Goal: Task Accomplishment & Management: Manage account settings

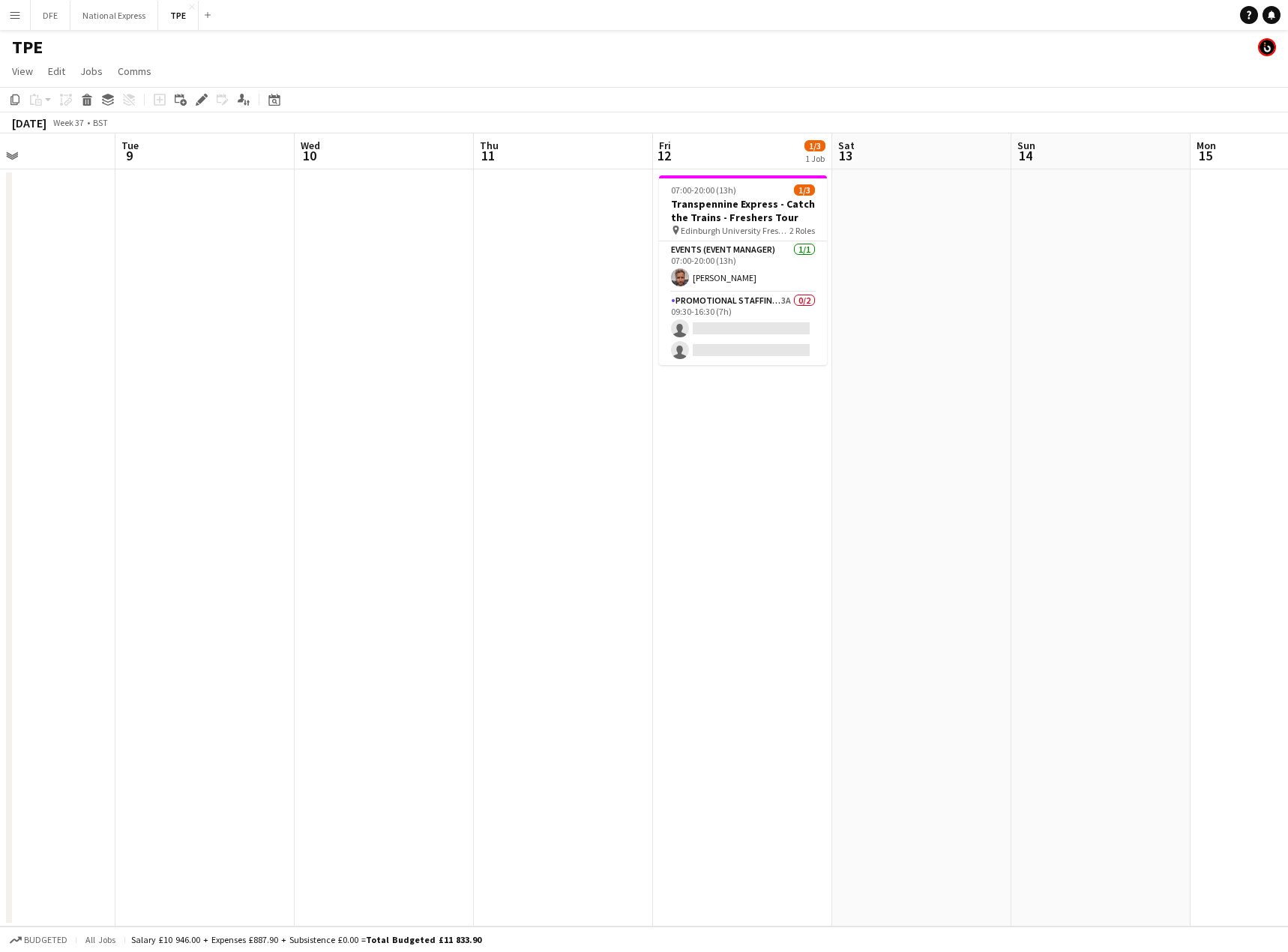
click at [9, 14] on app-icon "Menu" at bounding box center [15, 15] width 12 height 12
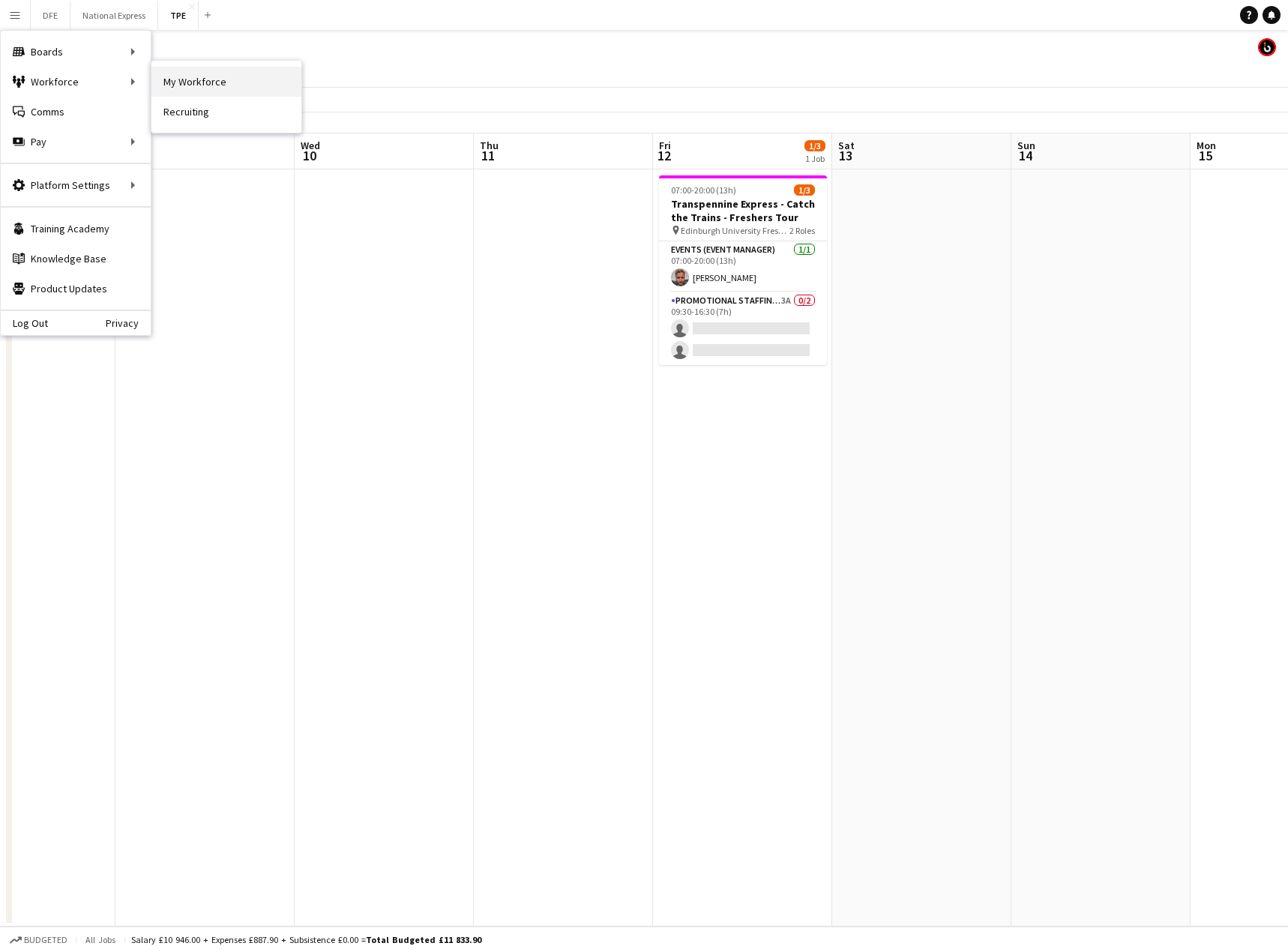
click at [256, 78] on link "My Workforce" at bounding box center [226, 81] width 150 height 30
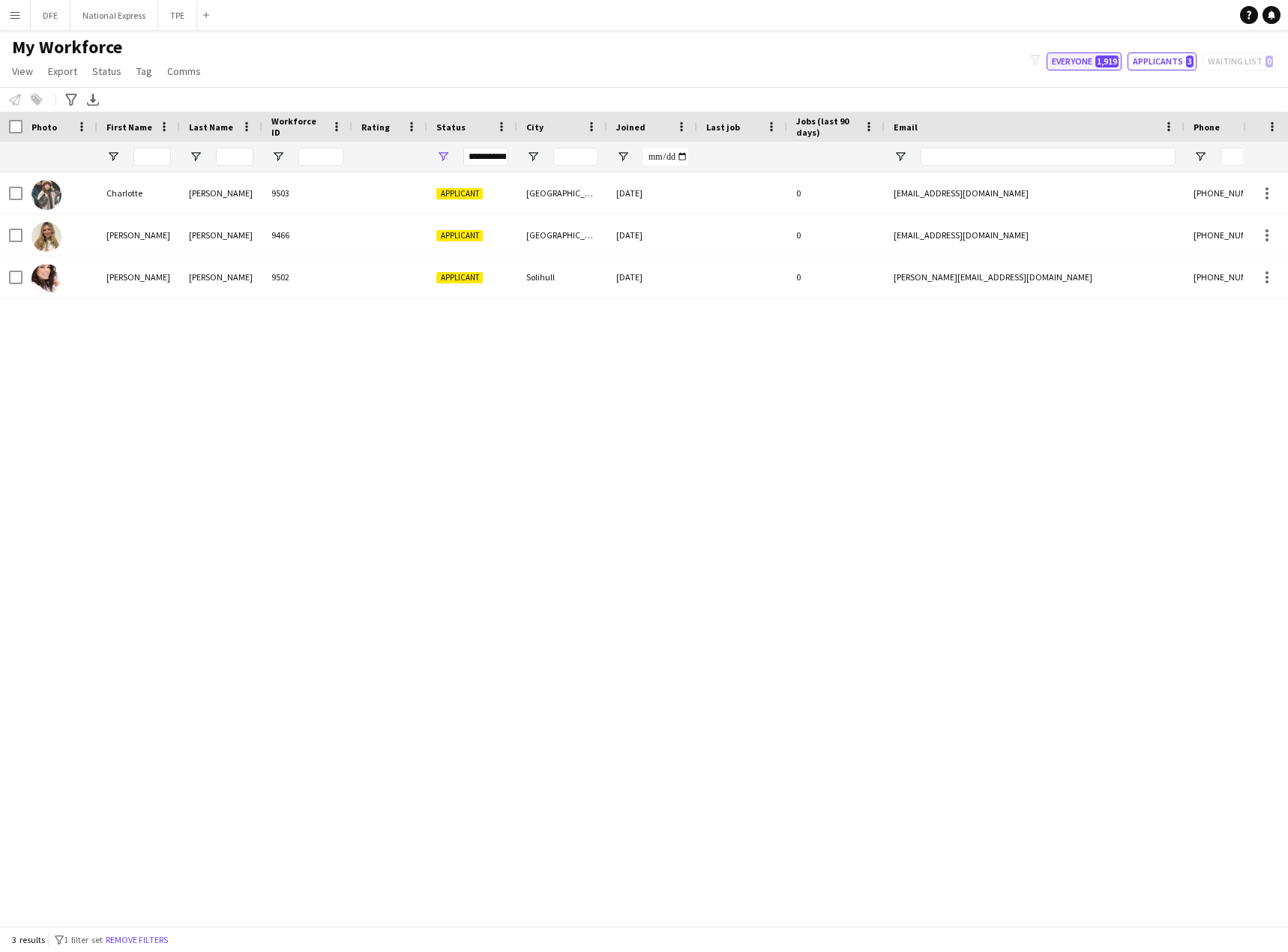
click at [1076, 61] on button "Everyone 1,919" at bounding box center [1084, 61] width 75 height 18
type input "**********"
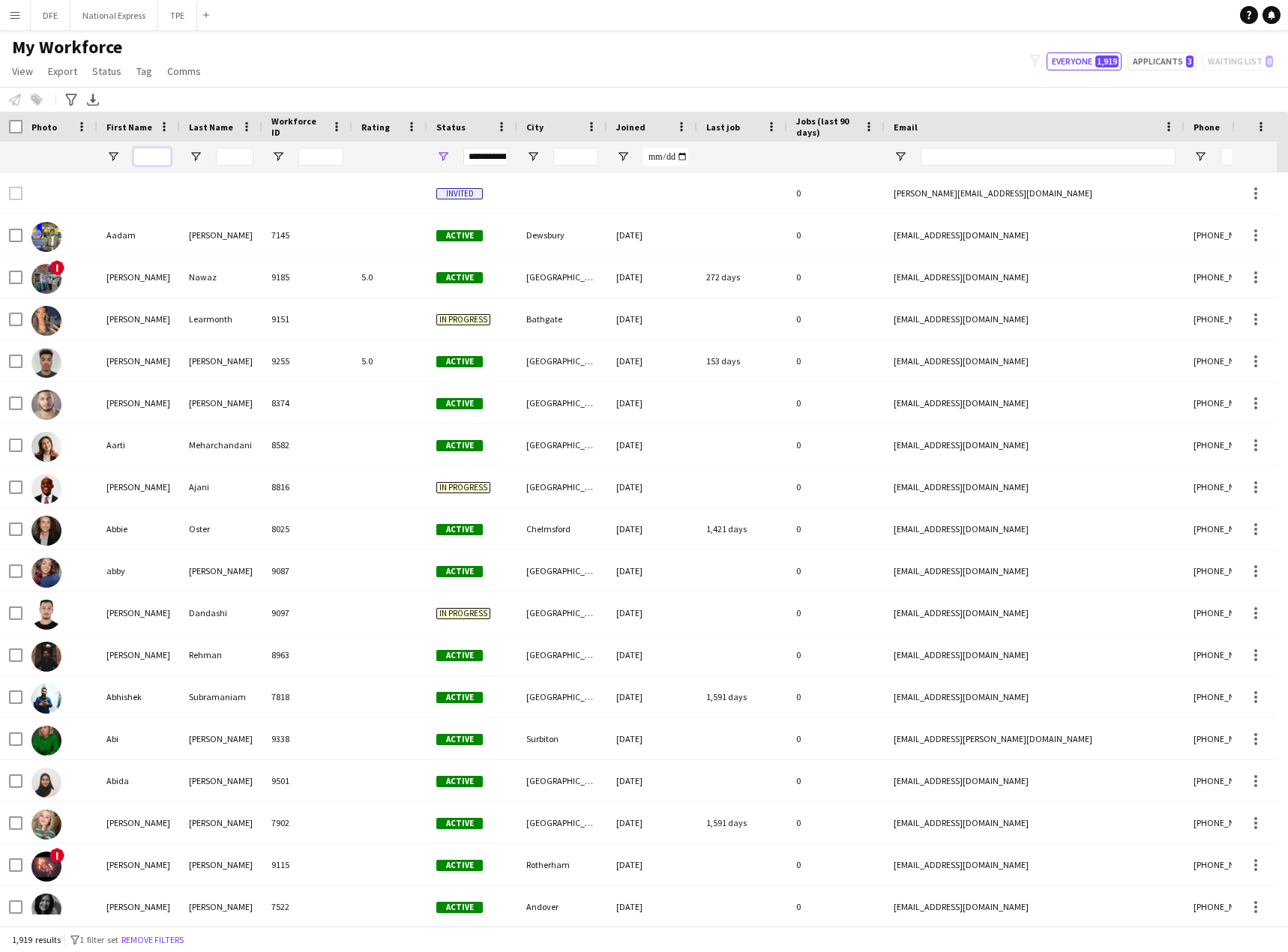
click at [148, 155] on input "First Name Filter Input" at bounding box center [152, 156] width 38 height 18
paste input "*****"
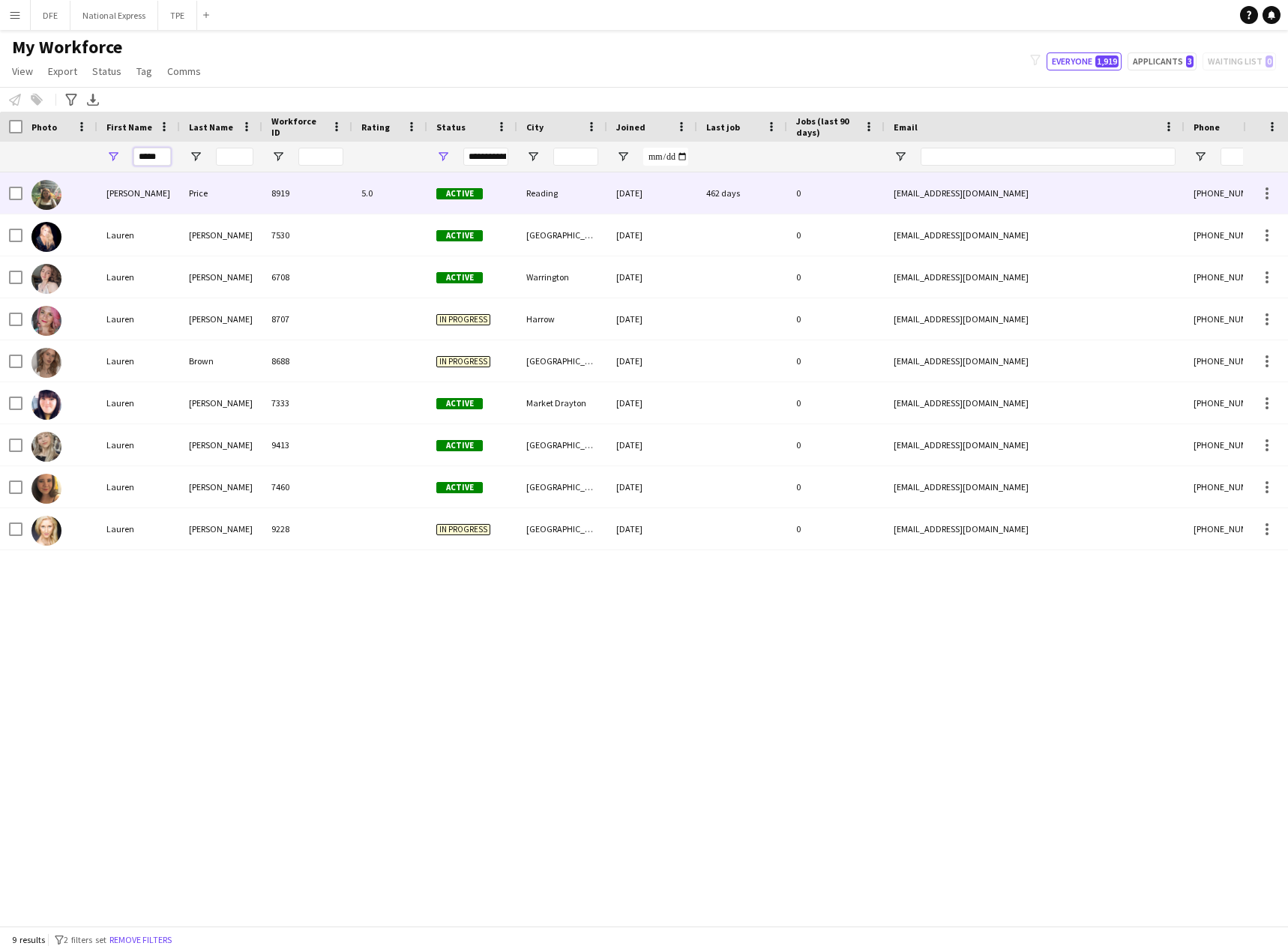
type input "*****"
click at [136, 195] on div "[PERSON_NAME]" at bounding box center [139, 193] width 82 height 42
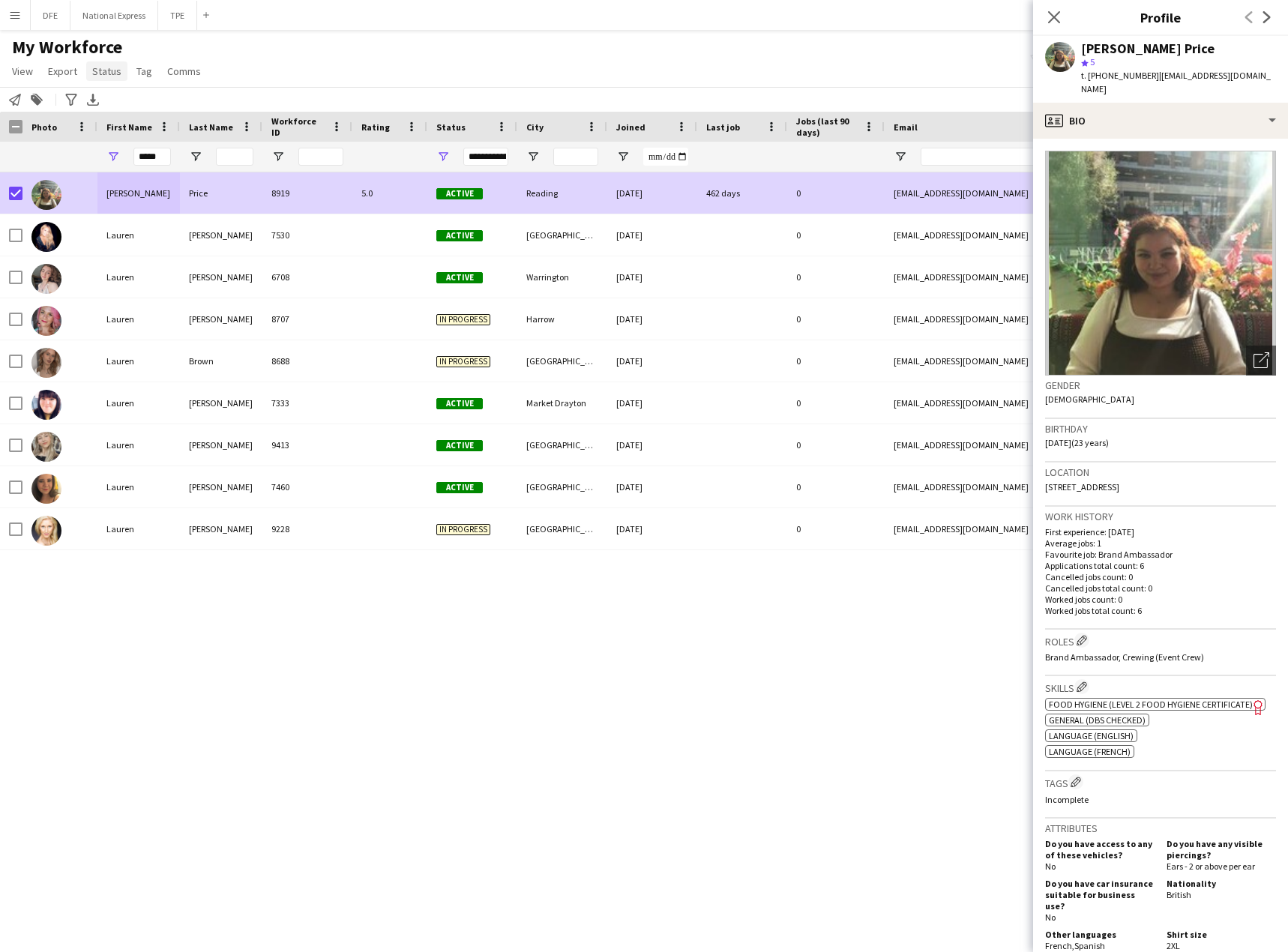
click at [99, 72] on span "Status" at bounding box center [107, 72] width 29 height 14
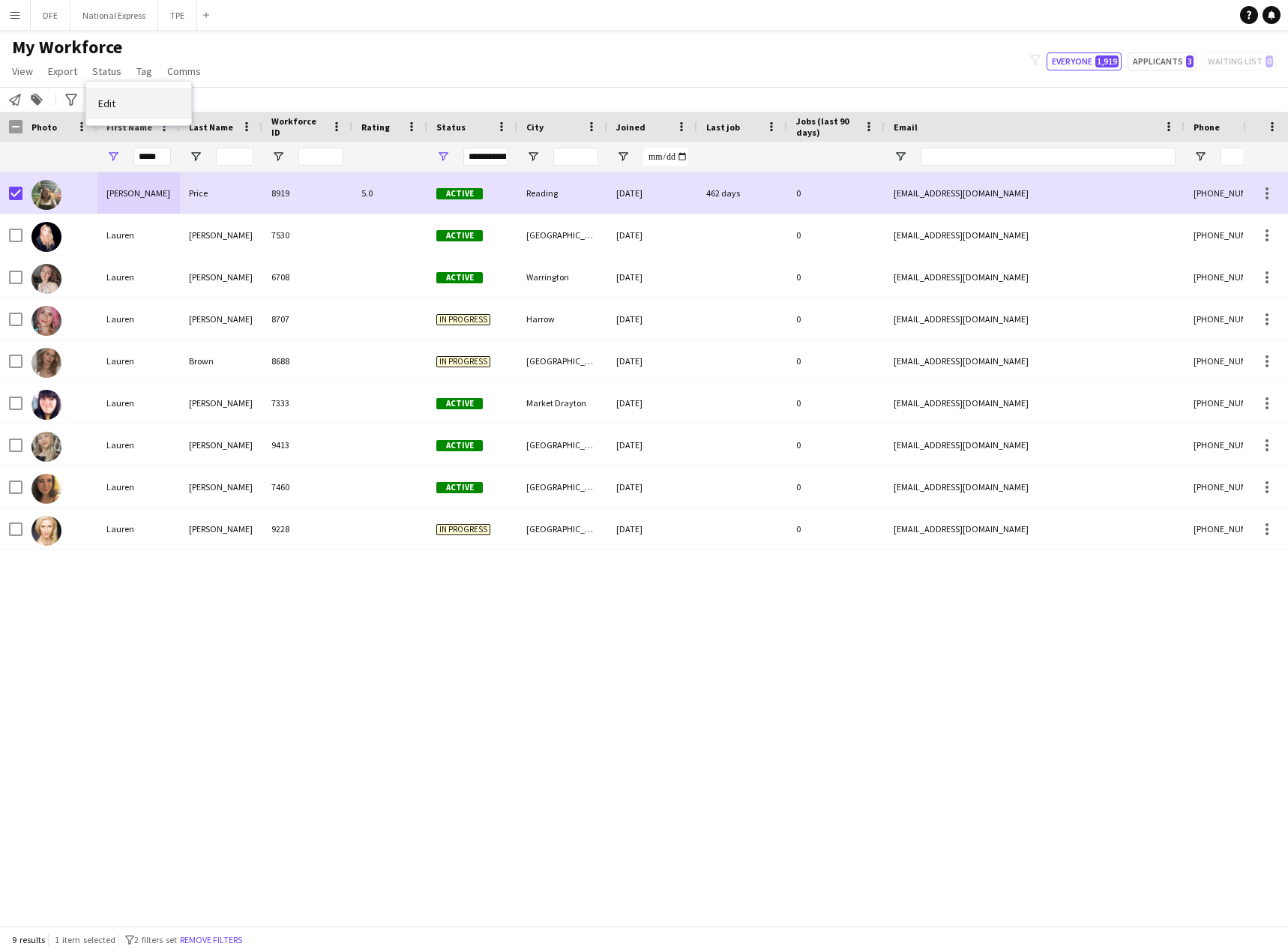
click at [124, 101] on link "Edit" at bounding box center [139, 103] width 105 height 31
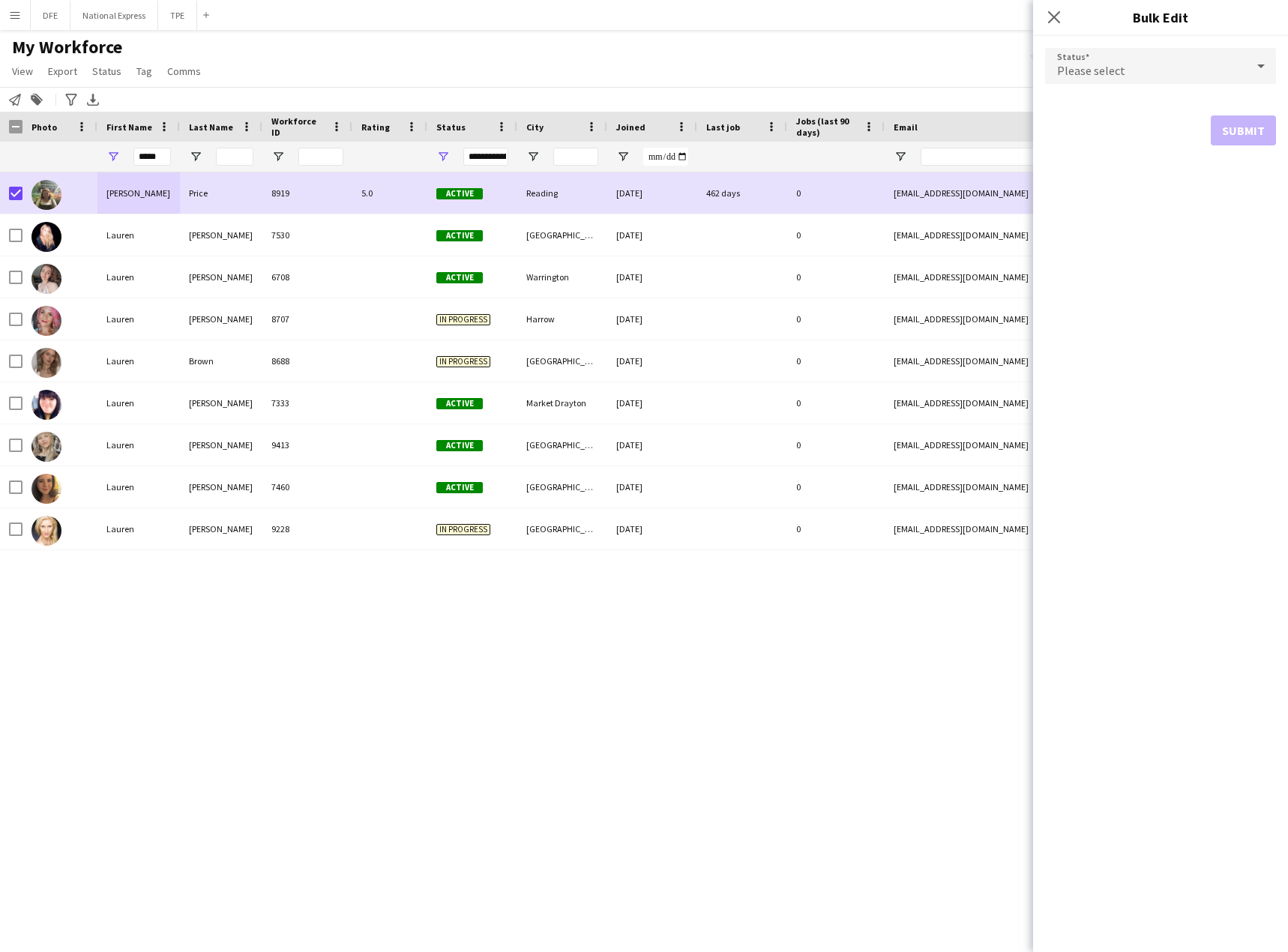
click at [1093, 67] on span "Please select" at bounding box center [1090, 70] width 68 height 15
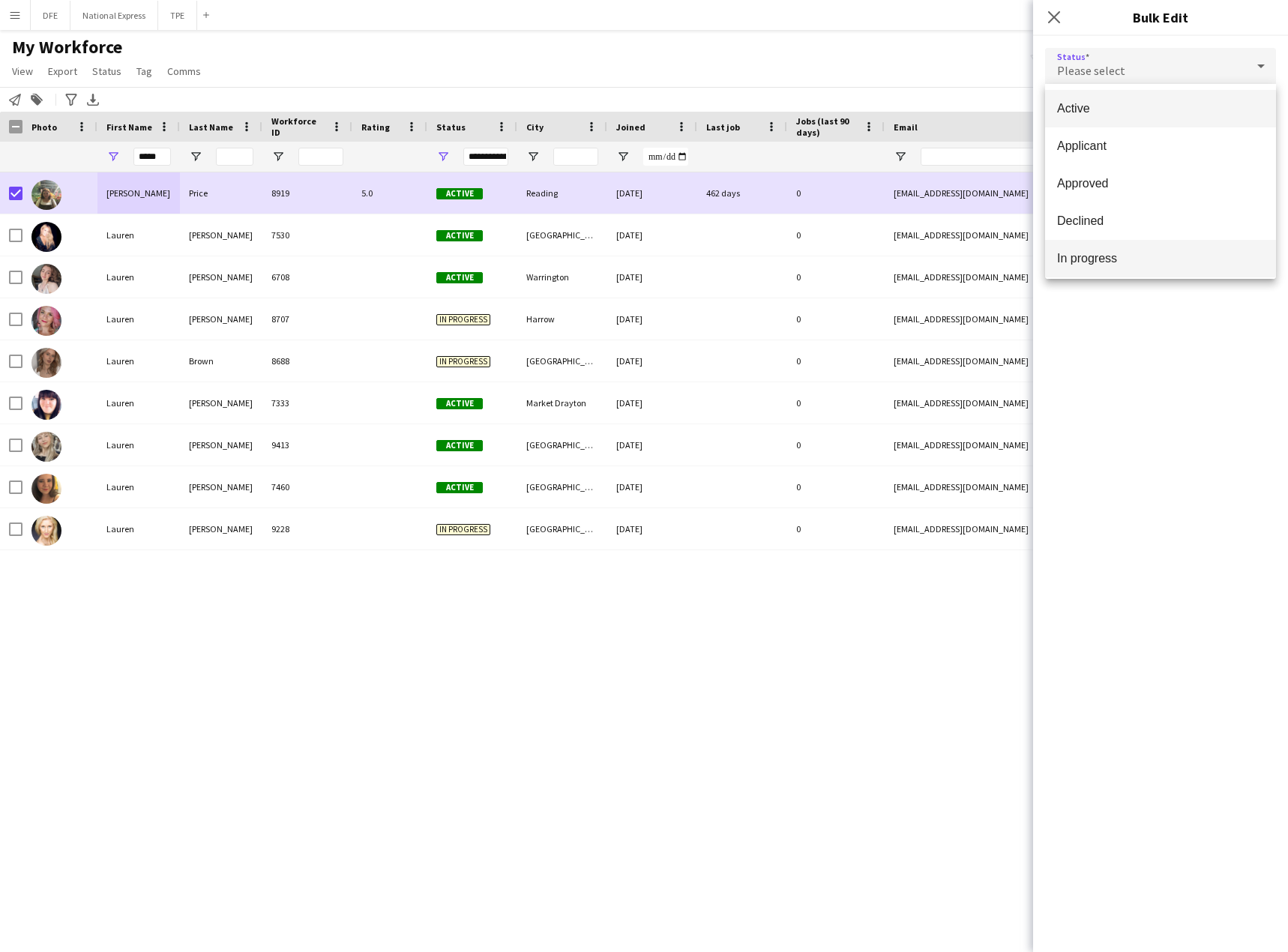
scroll to position [154, 0]
click at [1100, 216] on span "Suspended" at bounding box center [1159, 216] width 206 height 15
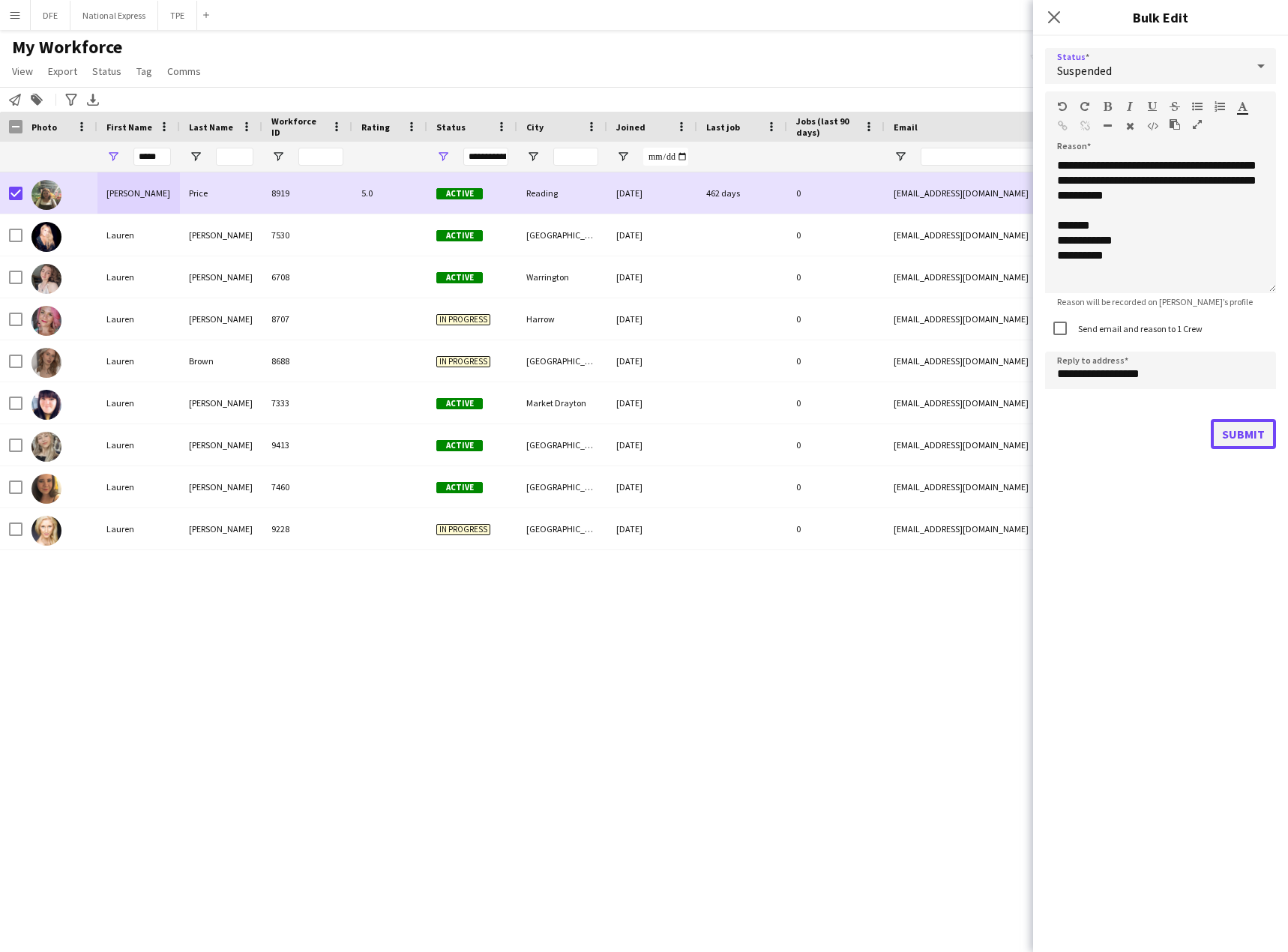
click at [1244, 434] on button "Submit" at bounding box center [1242, 433] width 65 height 30
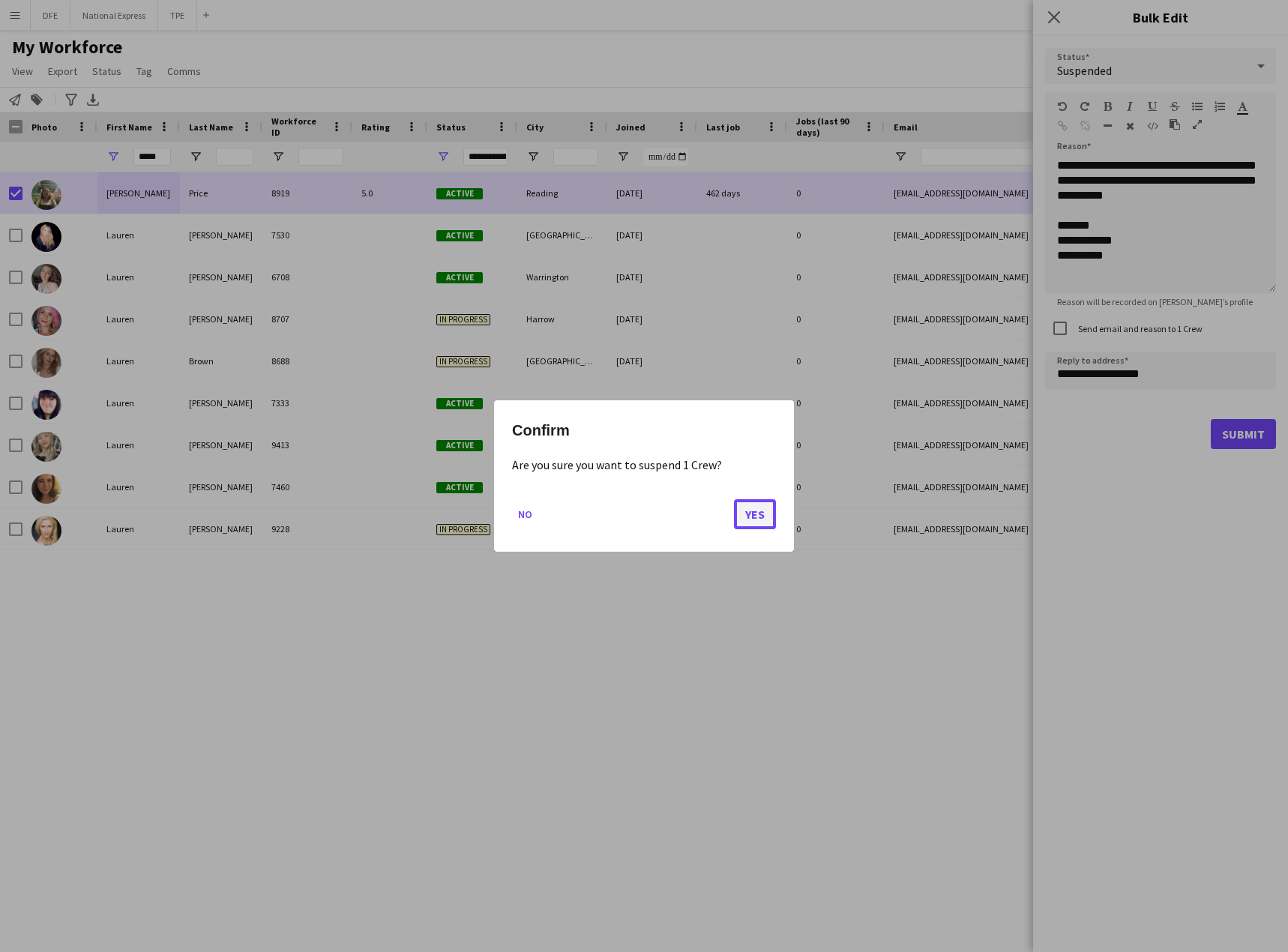
click at [757, 501] on button "Yes" at bounding box center [754, 514] width 42 height 30
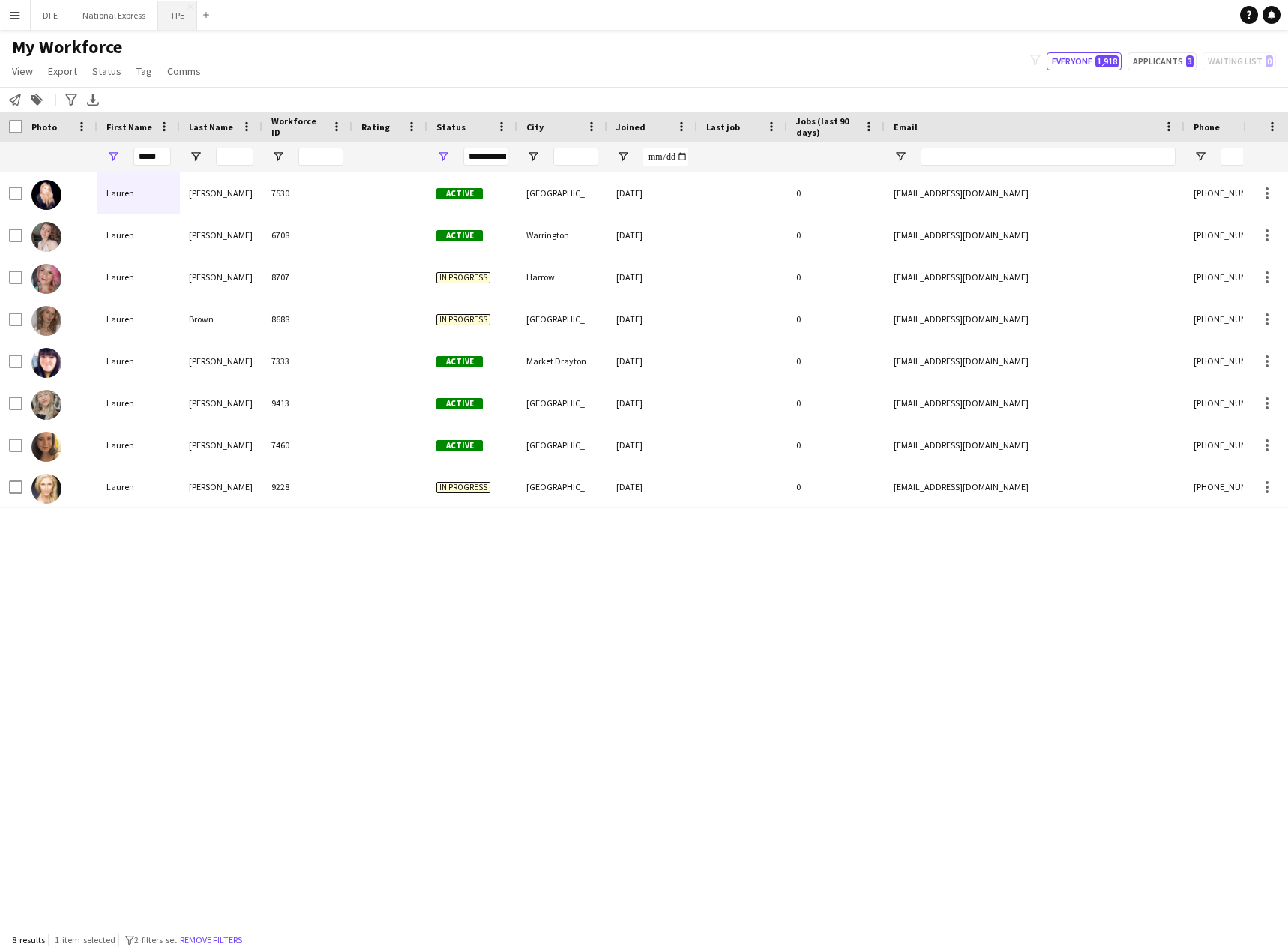
click at [178, 15] on button "TPE Close" at bounding box center [177, 16] width 39 height 29
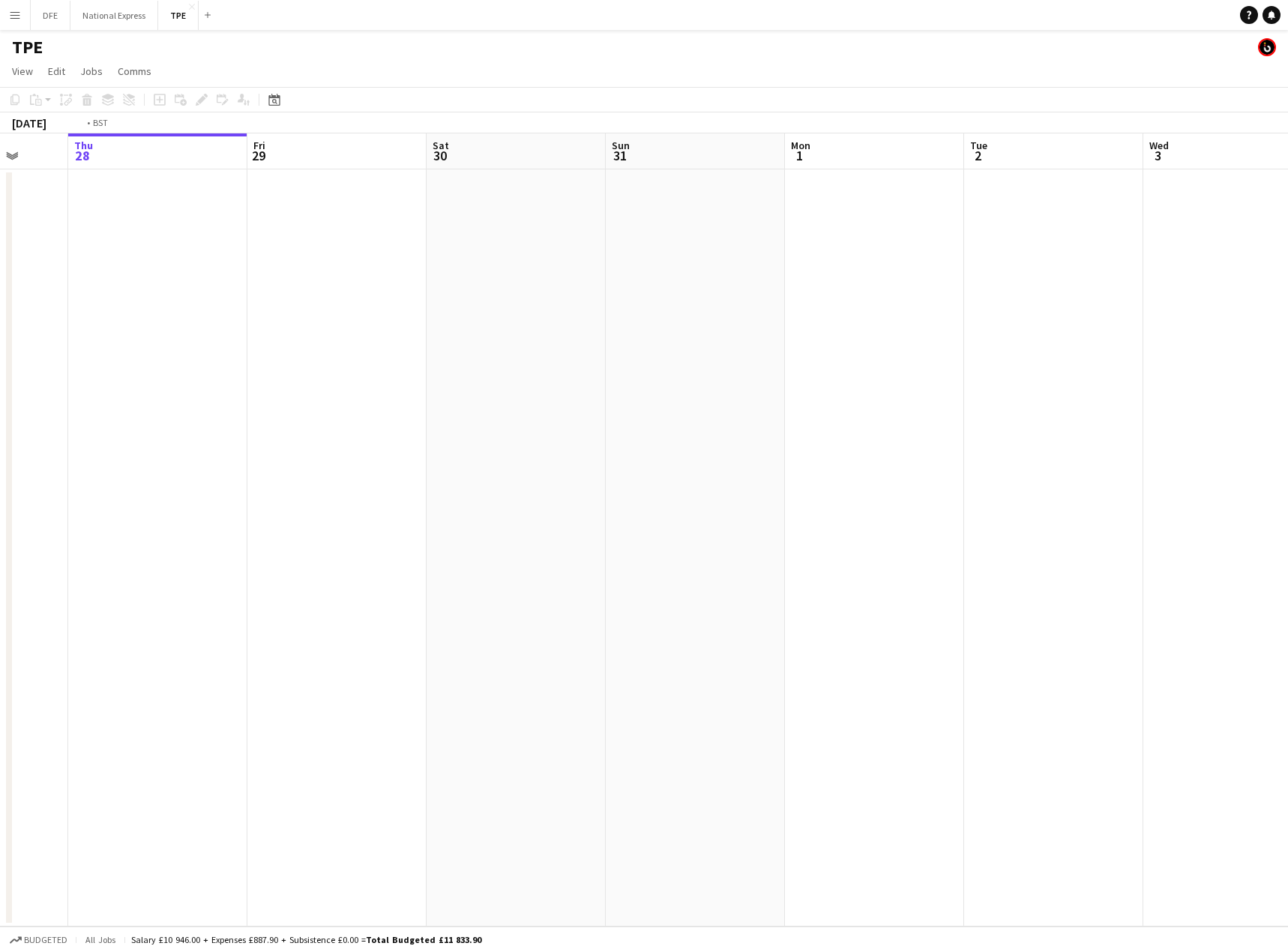
drag, startPoint x: 335, startPoint y: 349, endPoint x: 58, endPoint y: 350, distance: 277.0
click at [41, 353] on app-calendar-viewport "Mon 25 Tue 26 Wed 27 Thu 28 Fri 29 Sat 30 Sun 31 Mon 1 Tue 2 Wed 3 Thu 4 Fri 5 …" at bounding box center [644, 530] width 1288 height 793
drag, startPoint x: 1142, startPoint y: 308, endPoint x: 498, endPoint y: 297, distance: 644.1
click at [346, 292] on app-calendar-viewport "Sat 30 Sun 31 Mon 1 Tue 2 Wed 3 Thu 4 Fri 5 Sat 6 Sun 7 Mon 8 Tue 9 Wed 10 Thu …" at bounding box center [644, 530] width 1288 height 793
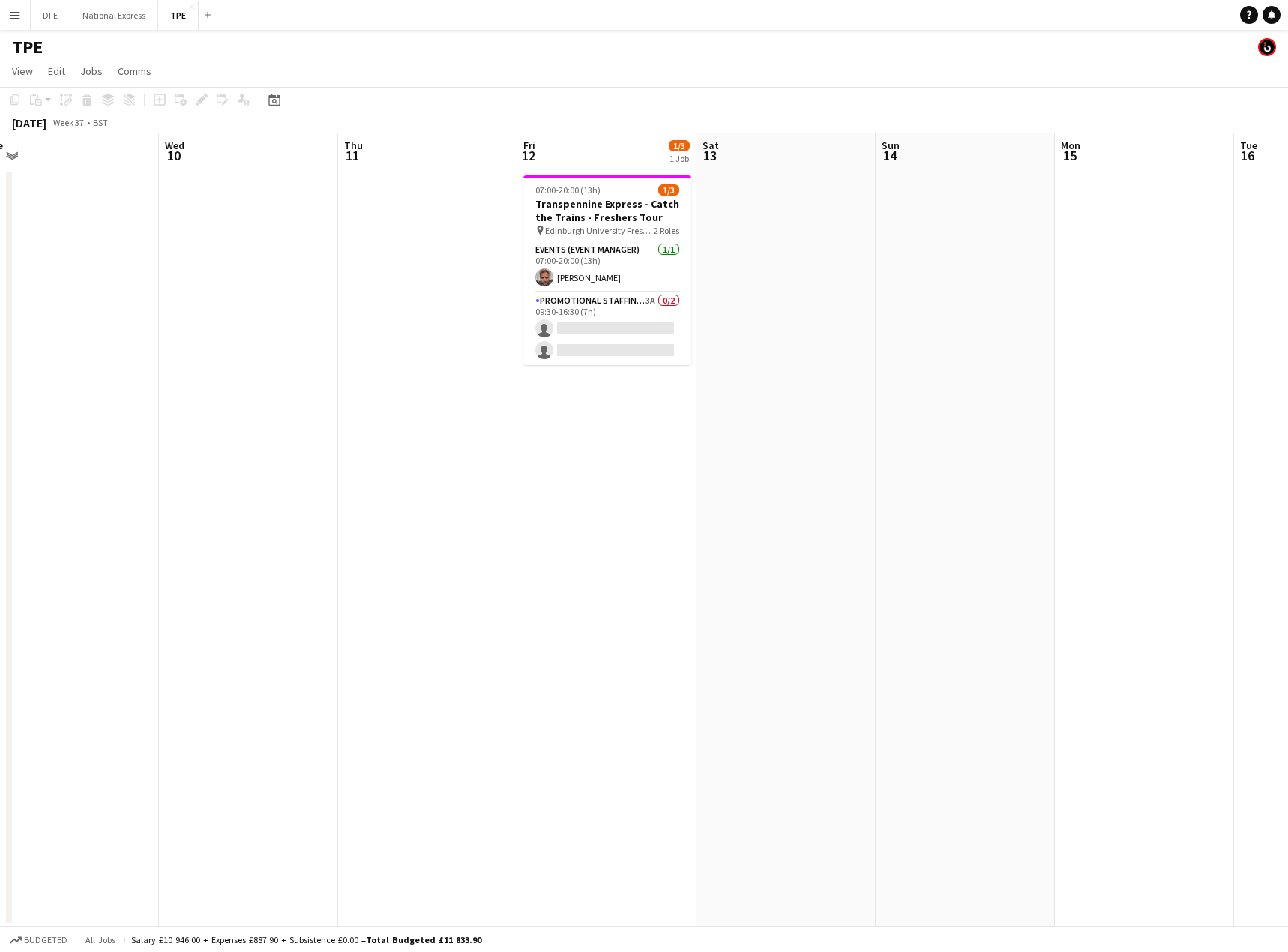
scroll to position [0, 683]
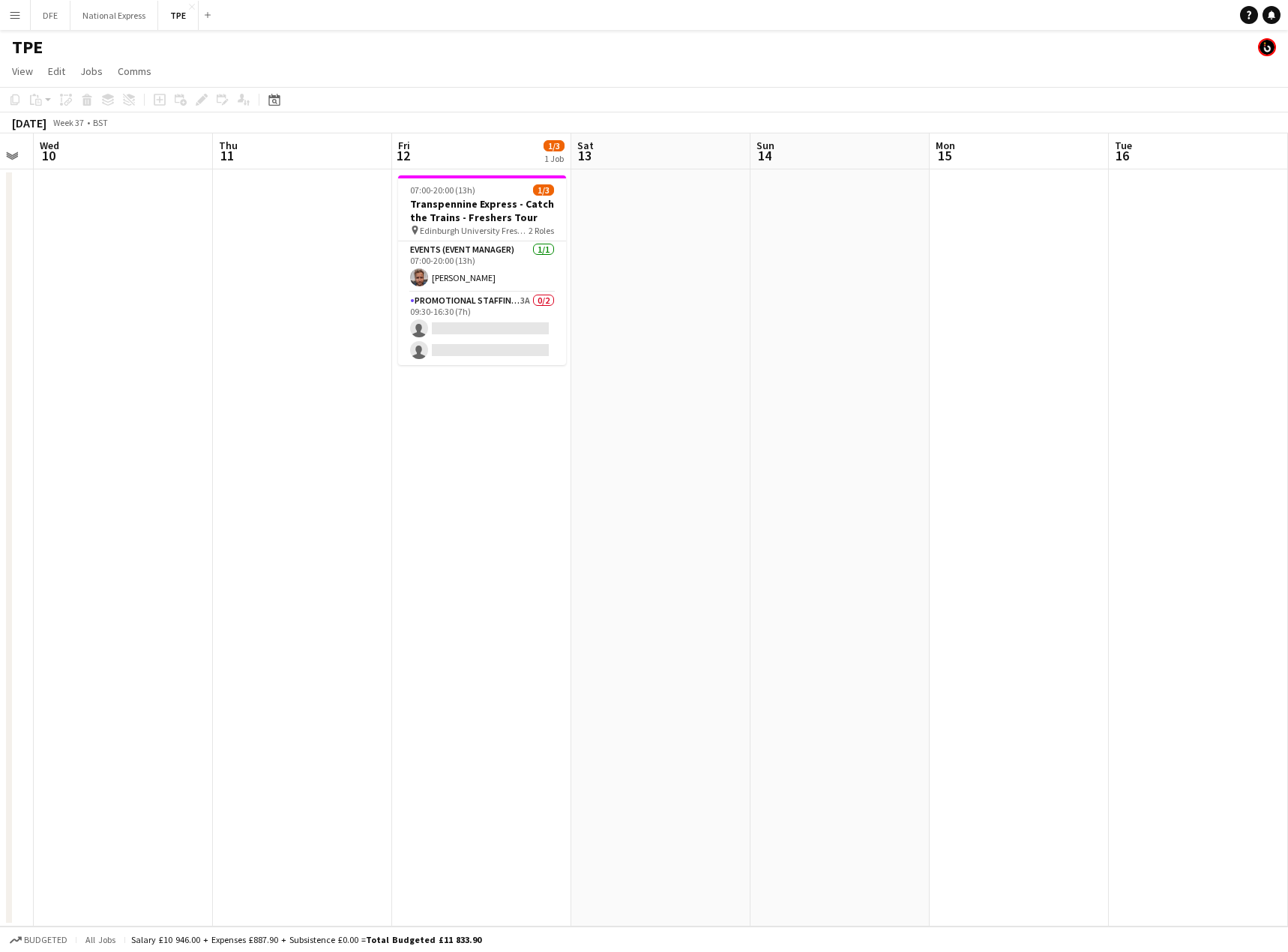
drag, startPoint x: 963, startPoint y: 358, endPoint x: 408, endPoint y: 376, distance: 555.3
click at [408, 376] on app-calendar-viewport "Sat 6 Sun 7 Mon 8 Tue 9 Wed 10 Thu 11 Fri 12 1/3 1 Job Sat 13 Sun 14 Mon 15 Tue…" at bounding box center [644, 530] width 1288 height 793
click at [488, 325] on app-card-role "Promotional Staffing (Brand Ambassadors) 3A 0/2 09:30-16:30 (7h) single-neutral…" at bounding box center [482, 329] width 168 height 73
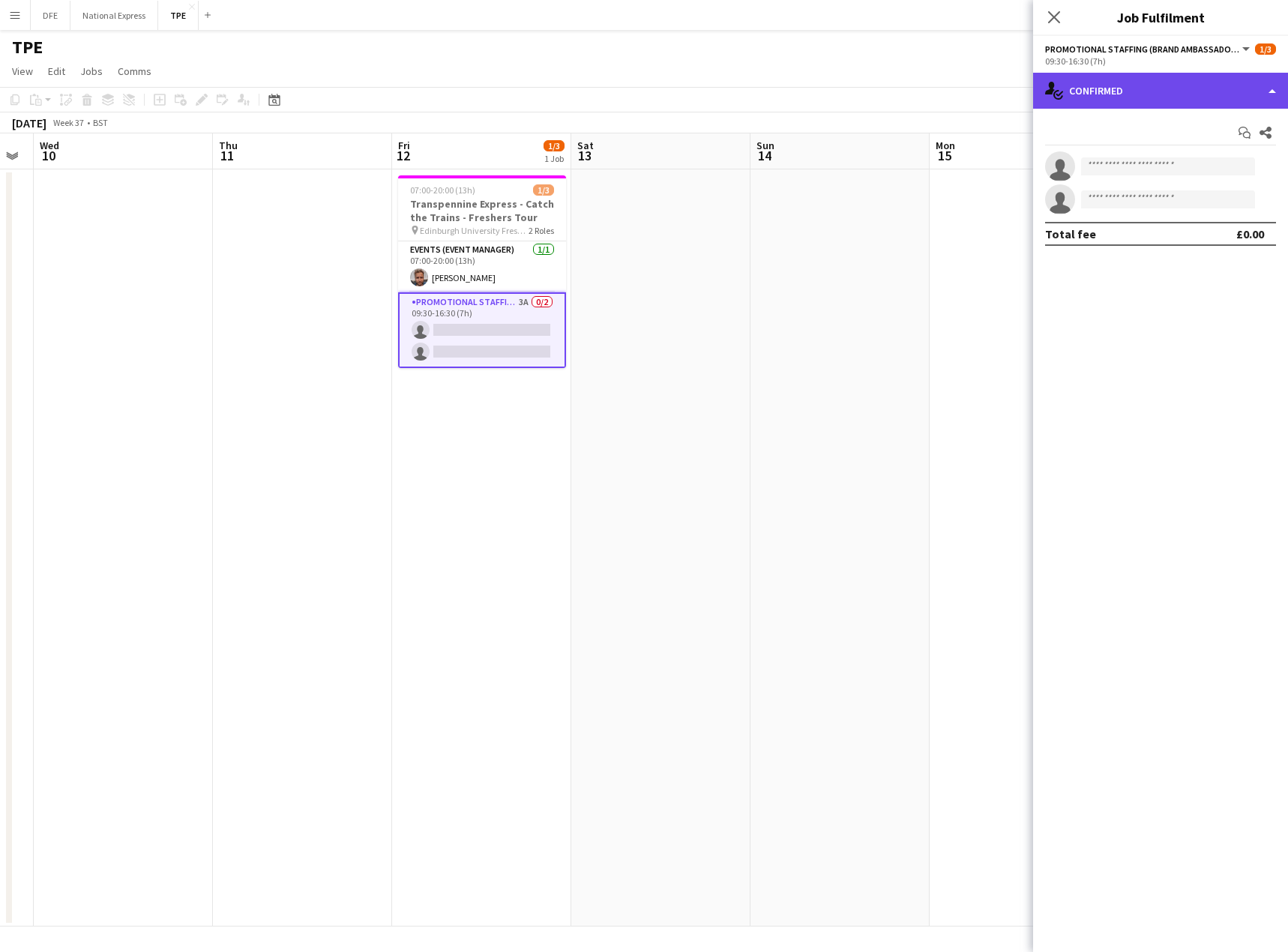
click at [1169, 86] on div "single-neutral-actions-check-2 Confirmed" at bounding box center [1160, 90] width 255 height 36
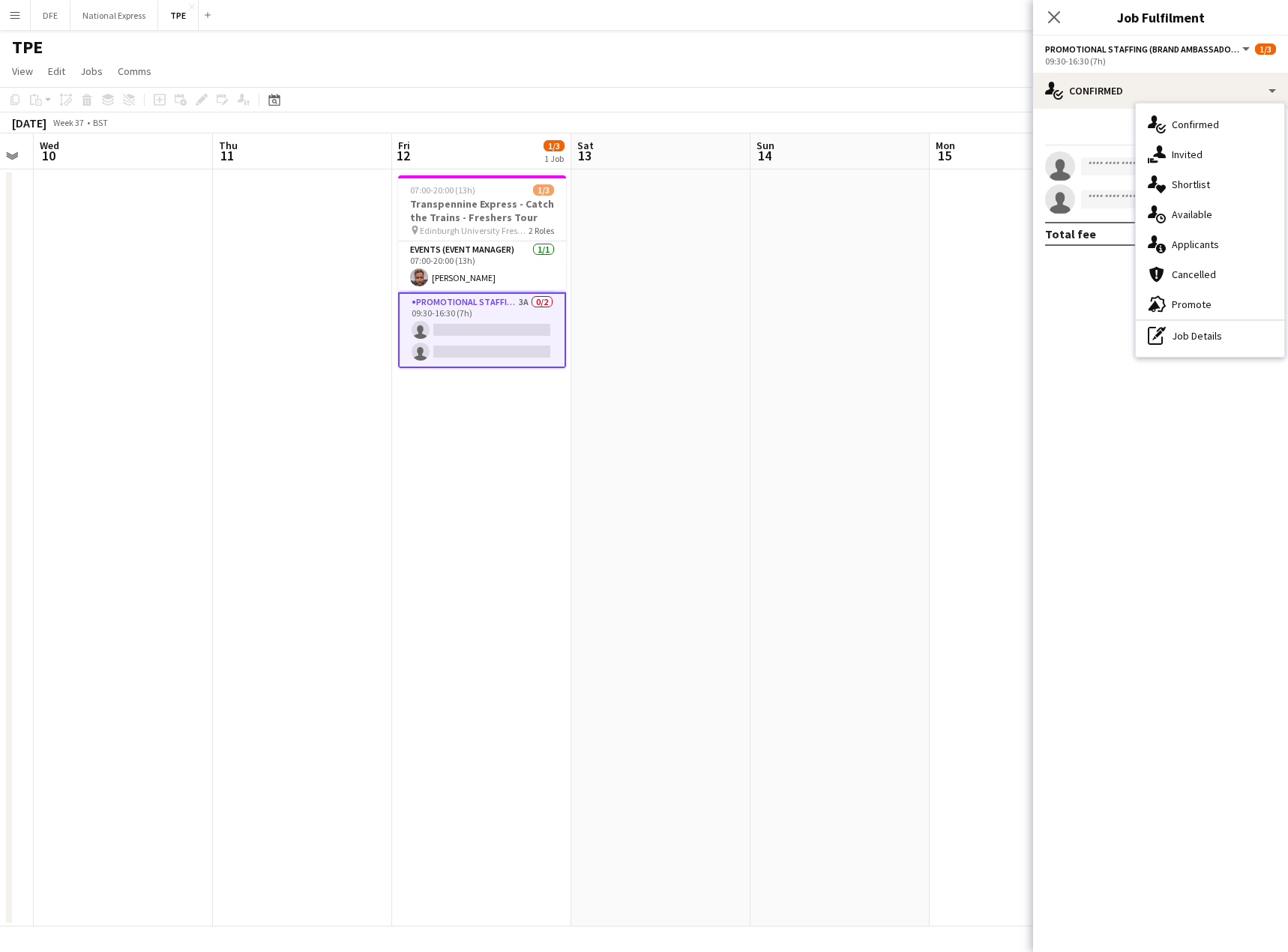
click at [1200, 248] on div "single-neutral-actions-information Applicants" at bounding box center [1209, 244] width 148 height 30
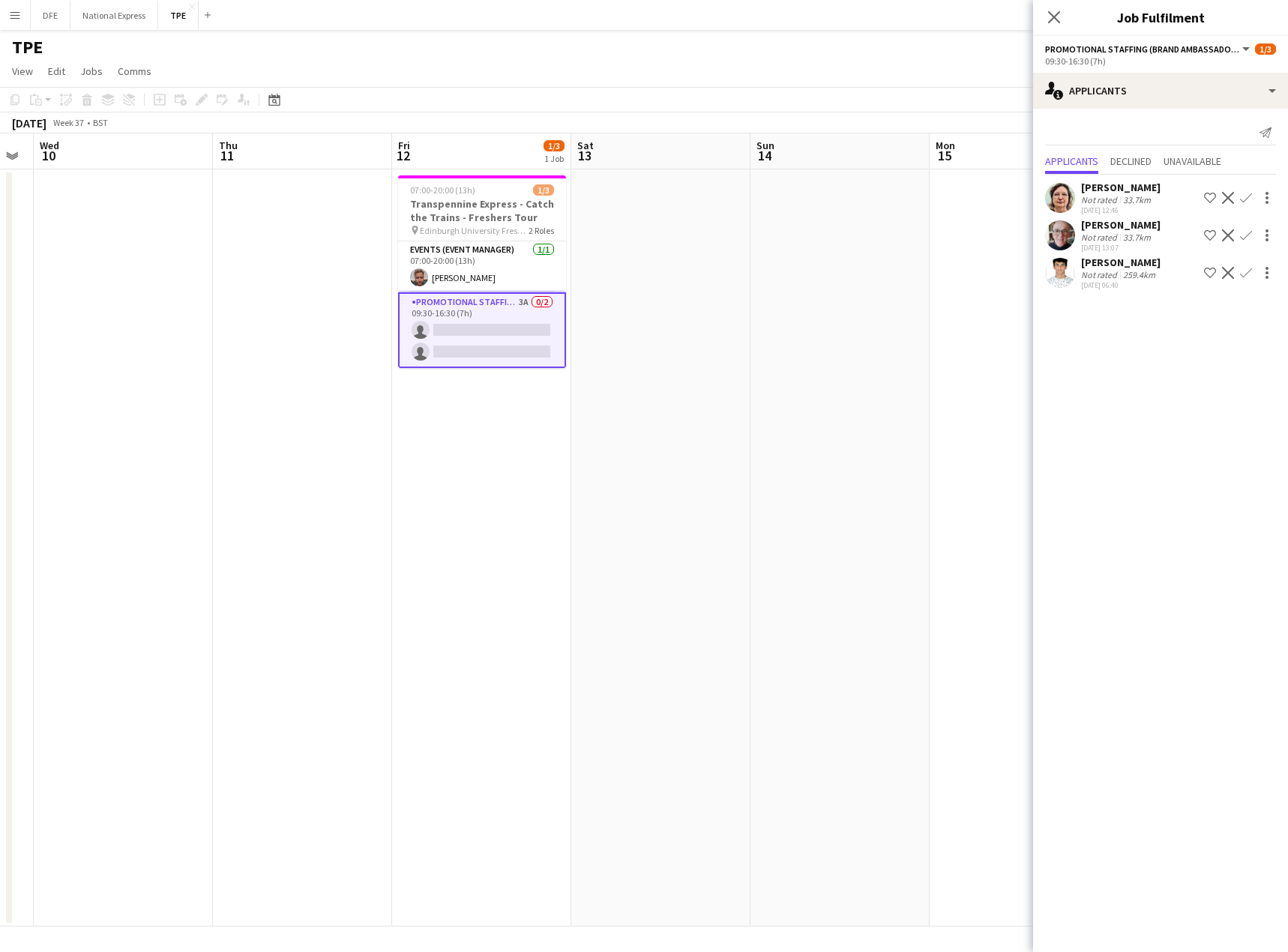
click at [925, 149] on app-board-header-date "Sun 14" at bounding box center [839, 151] width 179 height 36
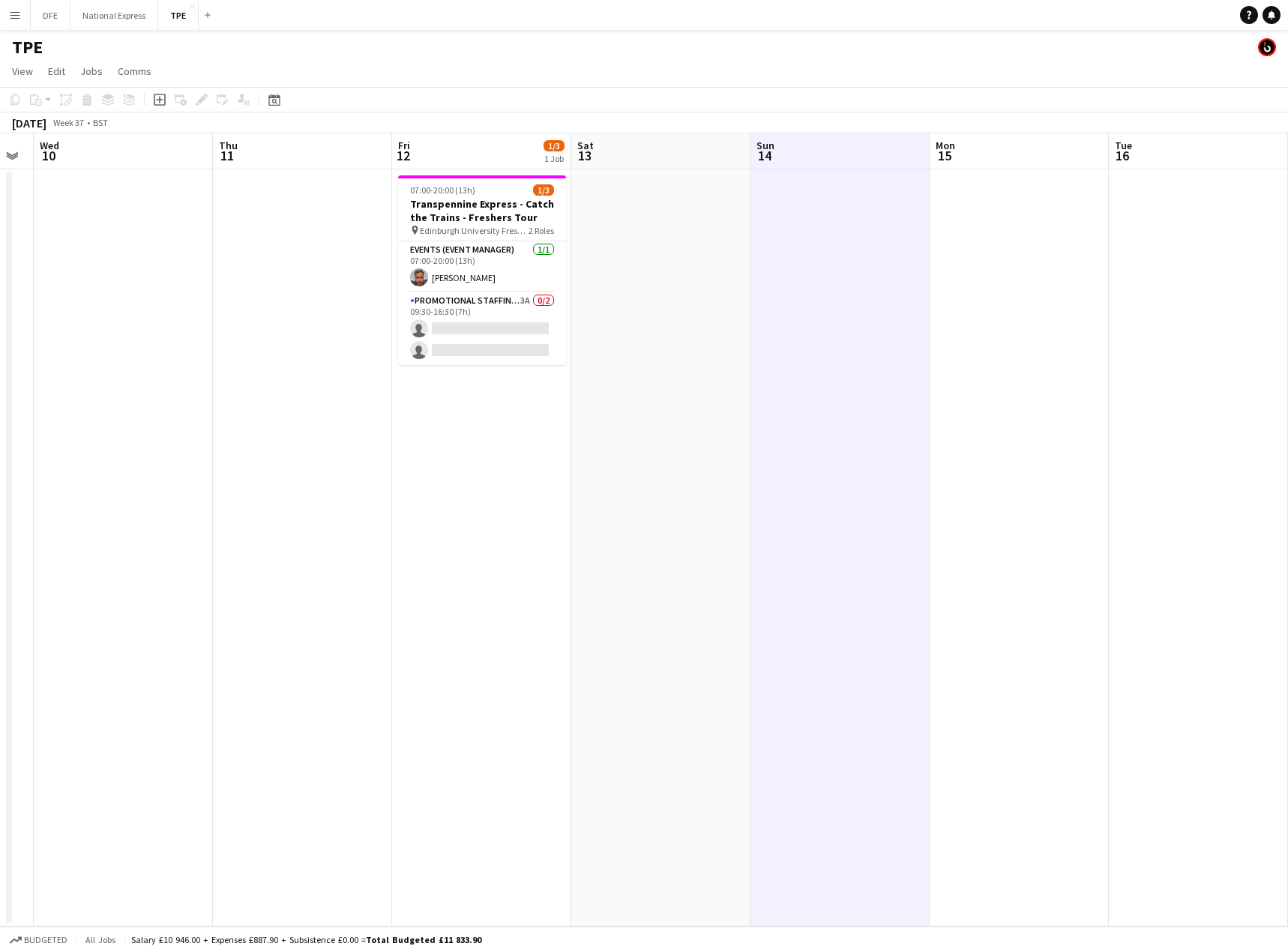
drag, startPoint x: 98, startPoint y: 43, endPoint x: 90, endPoint y: 40, distance: 8.5
click at [98, 43] on div "TPE" at bounding box center [644, 44] width 1288 height 28
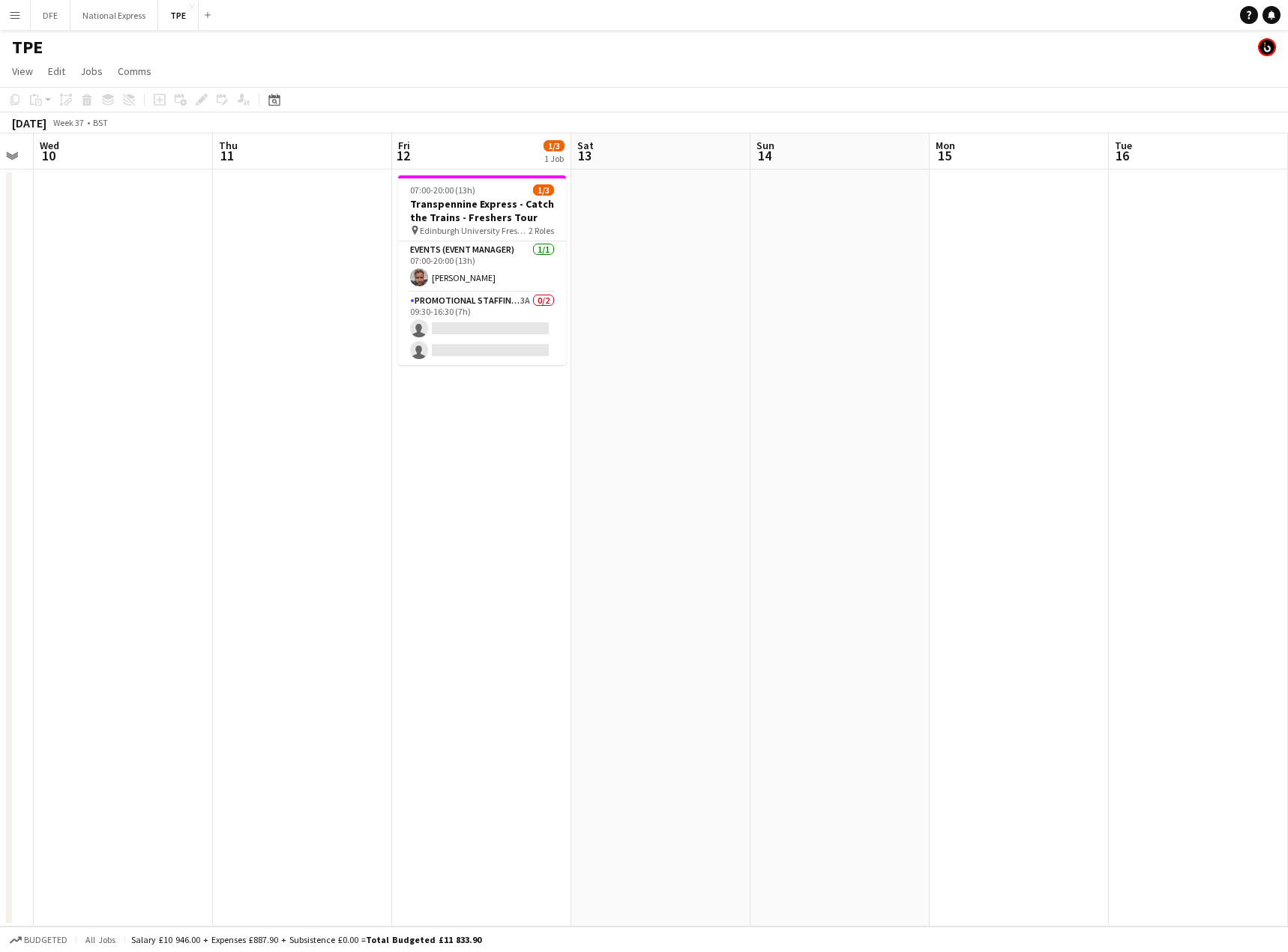
click at [12, 14] on app-icon "Menu" at bounding box center [15, 15] width 12 height 12
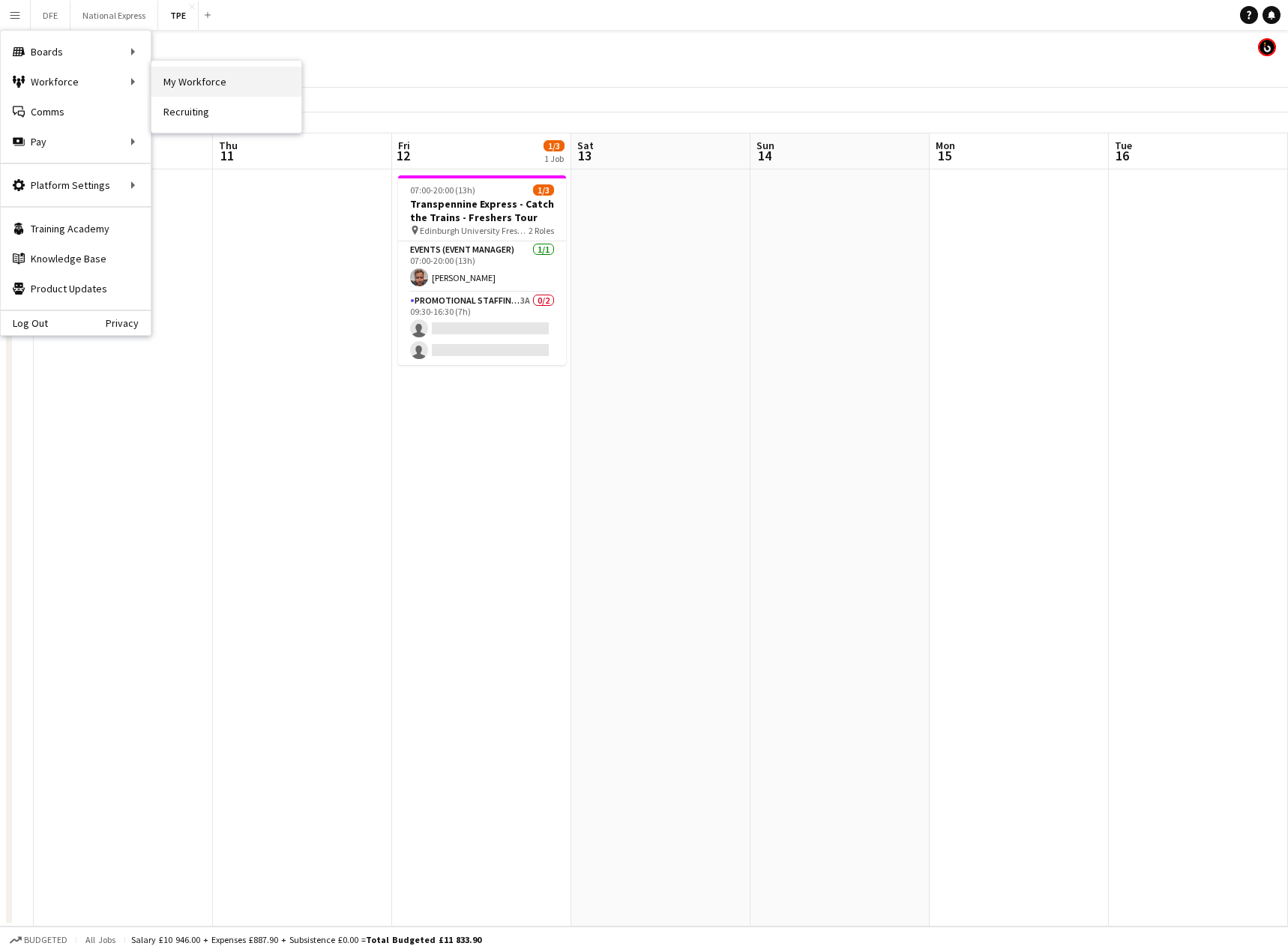
click at [246, 90] on link "My Workforce" at bounding box center [226, 81] width 150 height 30
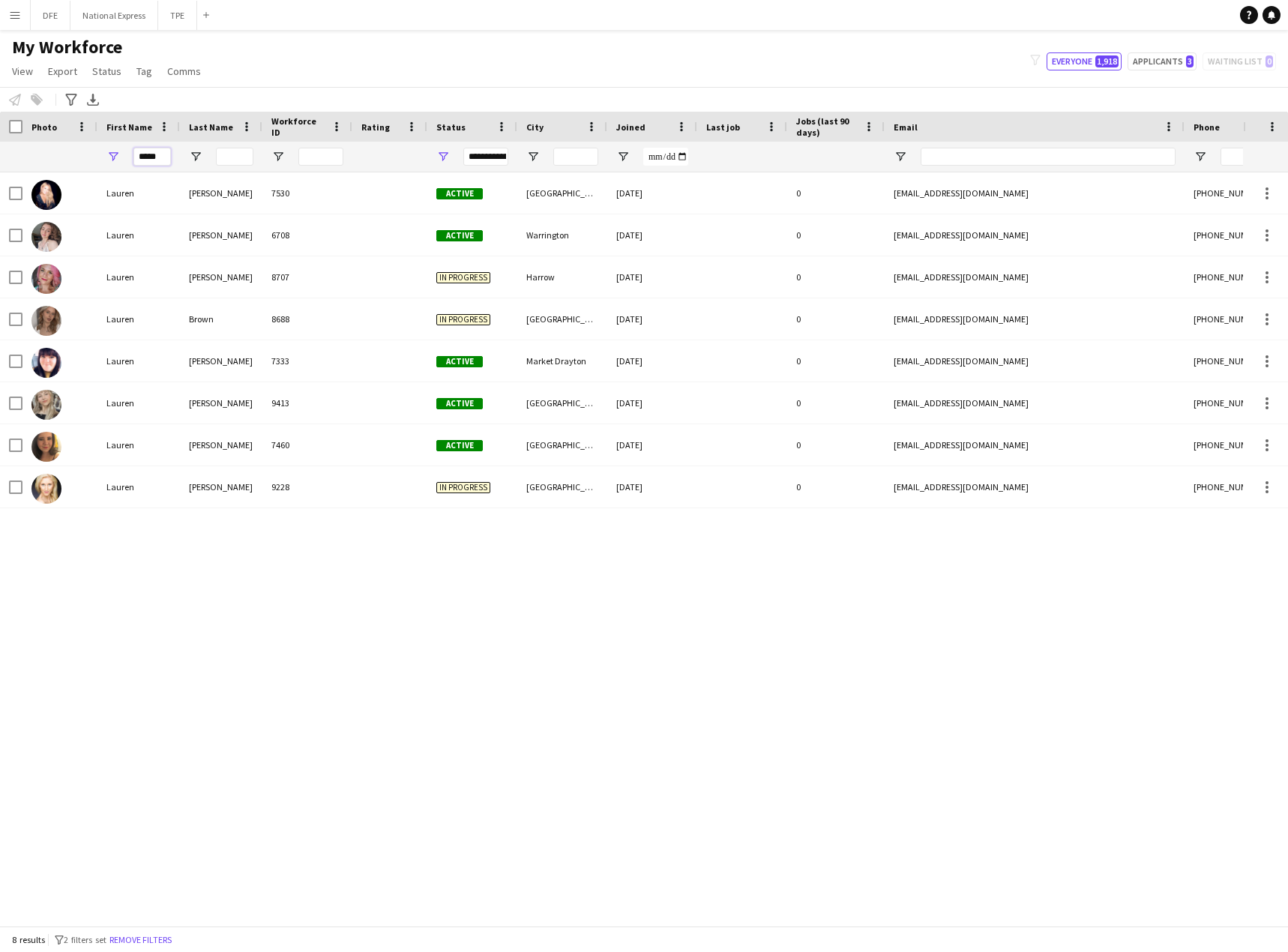
click at [165, 155] on input "*****" at bounding box center [152, 156] width 38 height 18
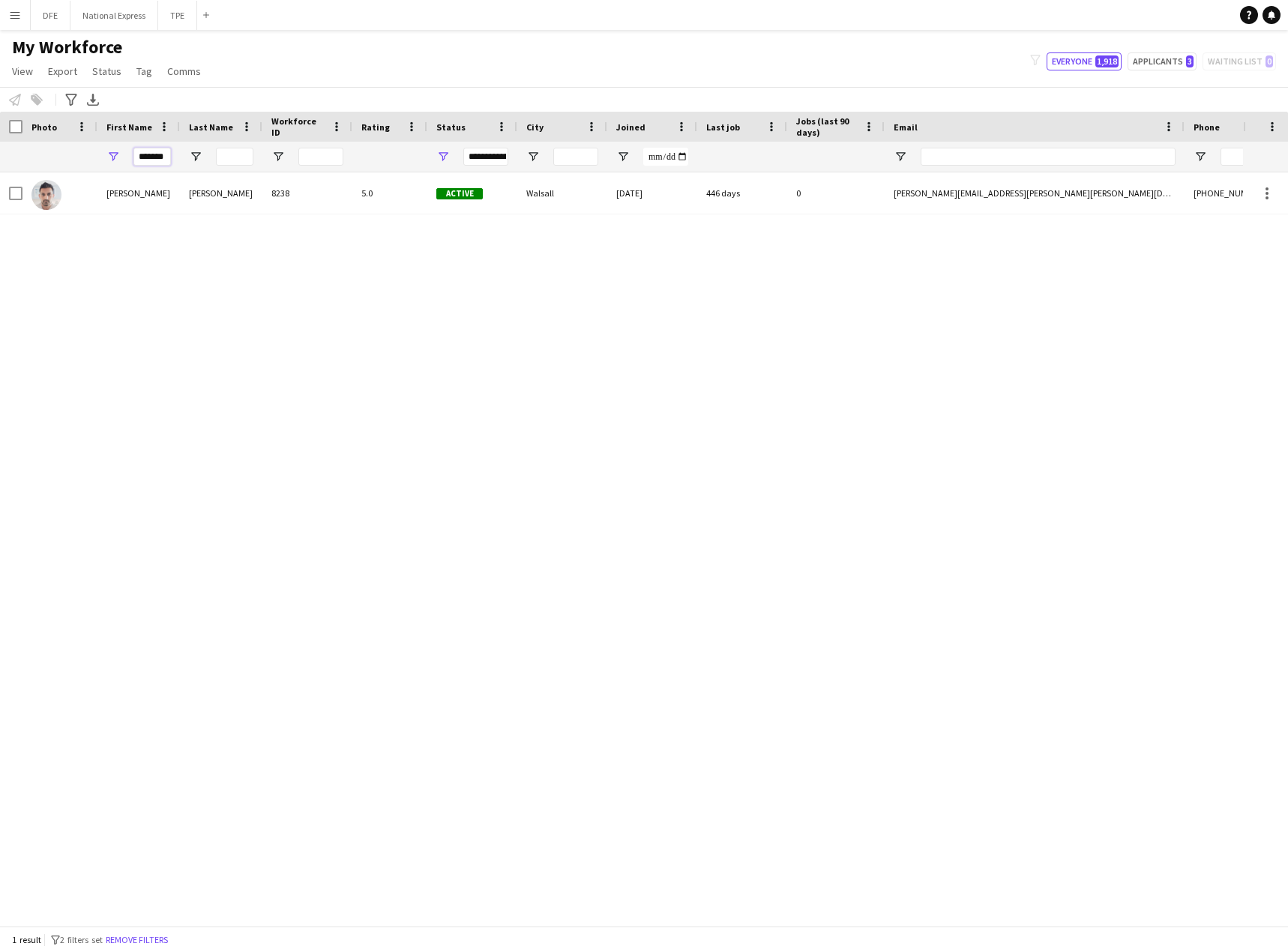
type input "*******"
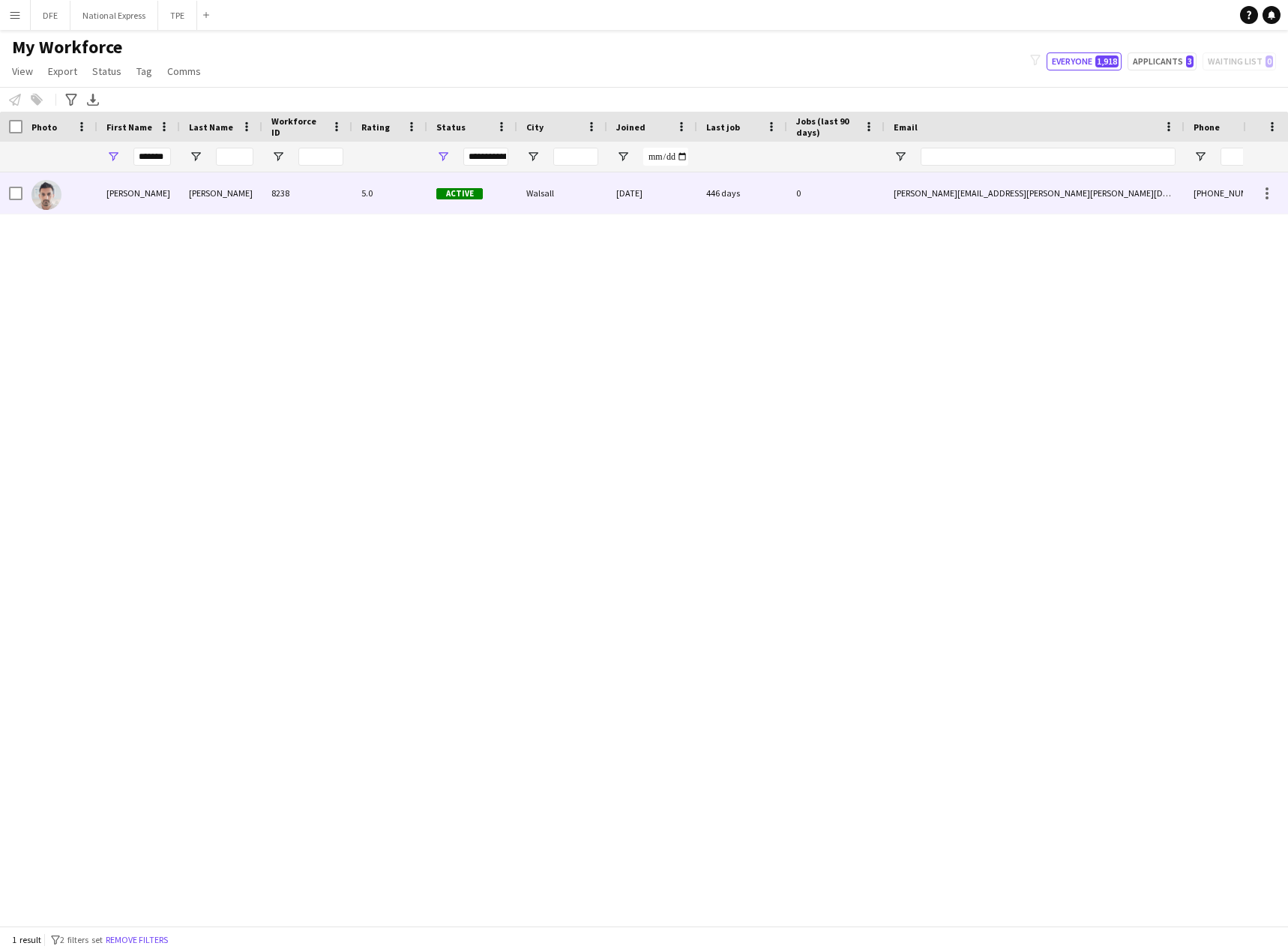
click at [144, 197] on div "[PERSON_NAME]" at bounding box center [139, 193] width 82 height 42
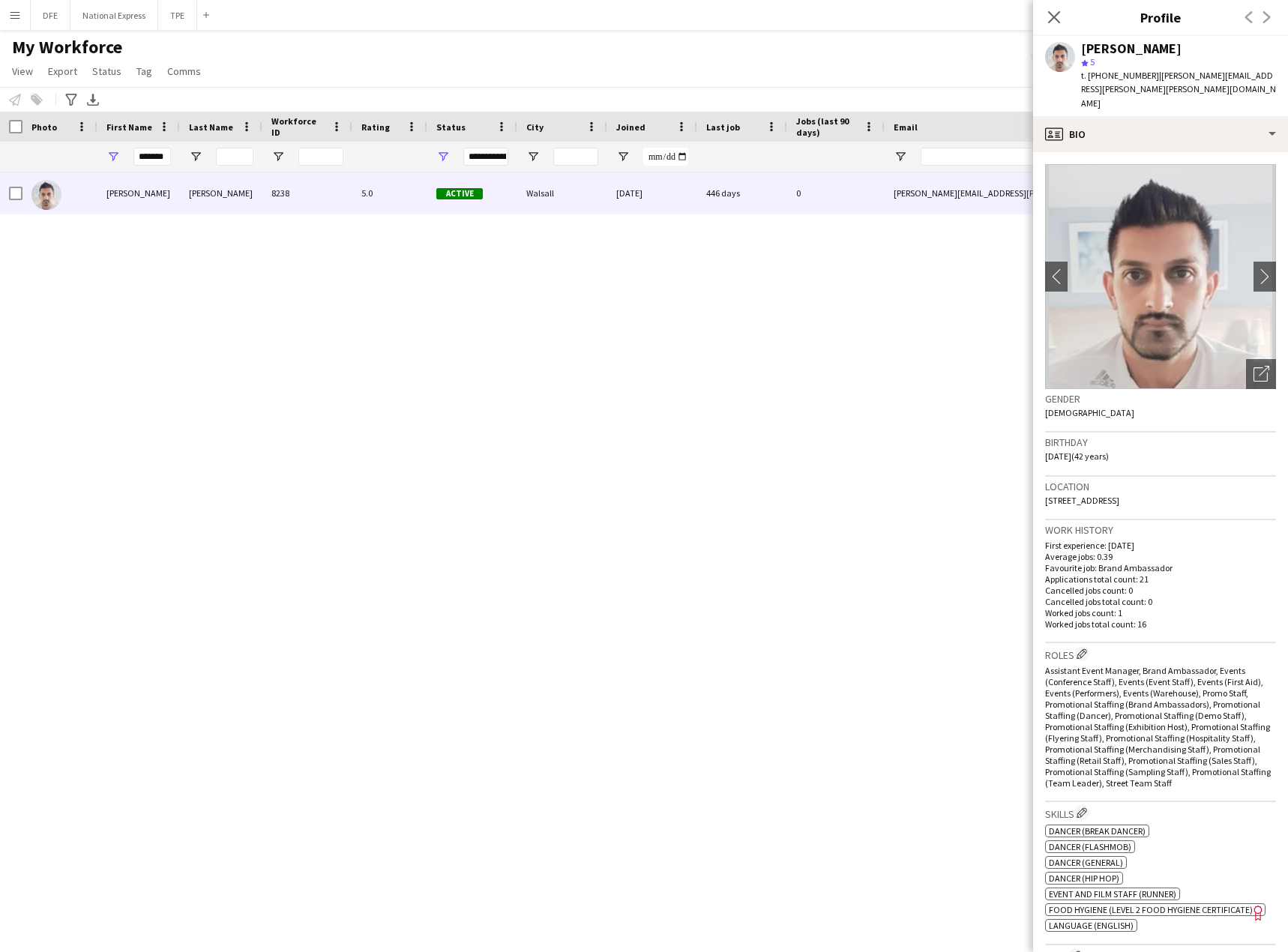
scroll to position [375, 0]
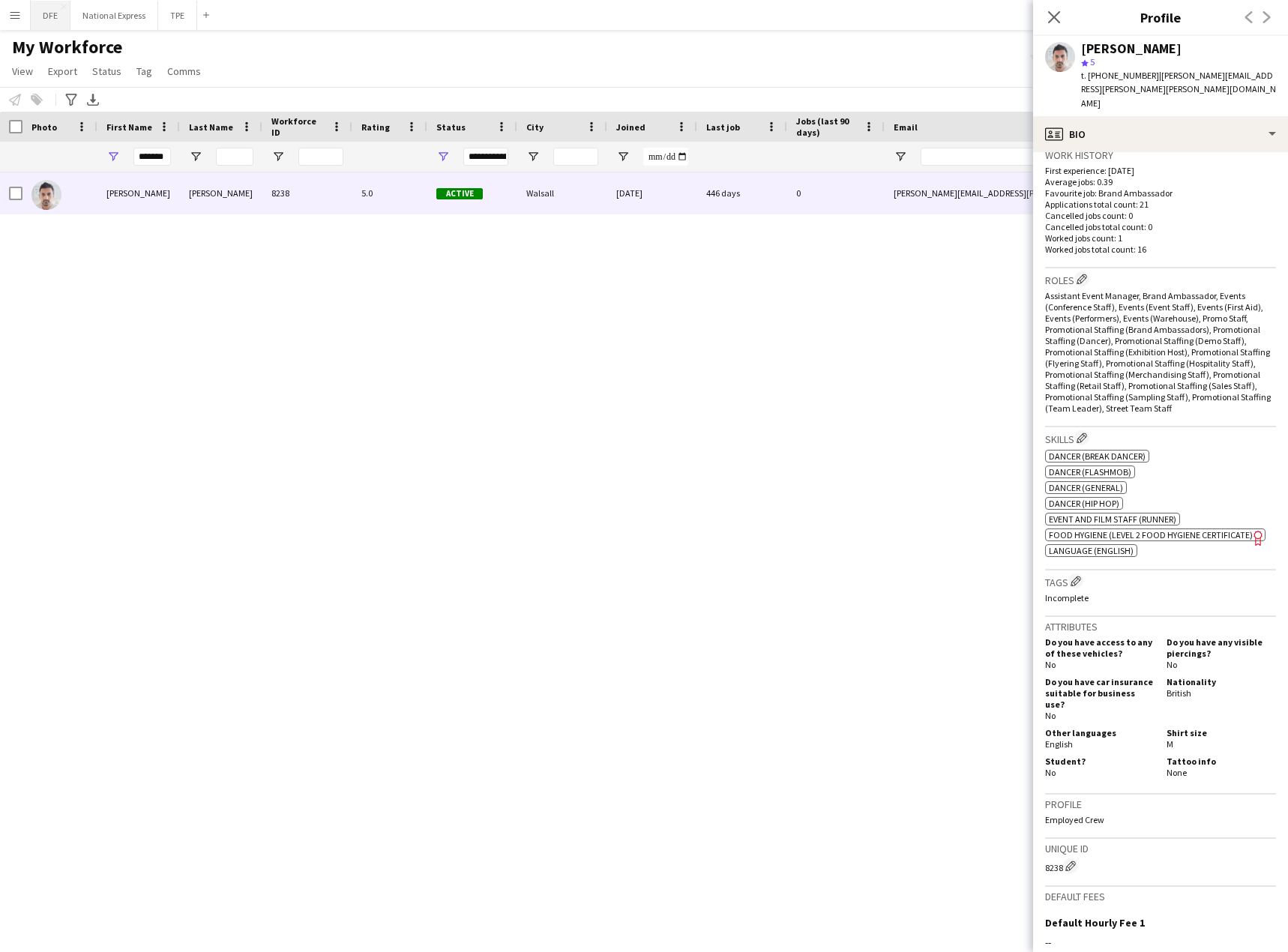
click at [45, 9] on button "DFE Close" at bounding box center [50, 16] width 40 height 29
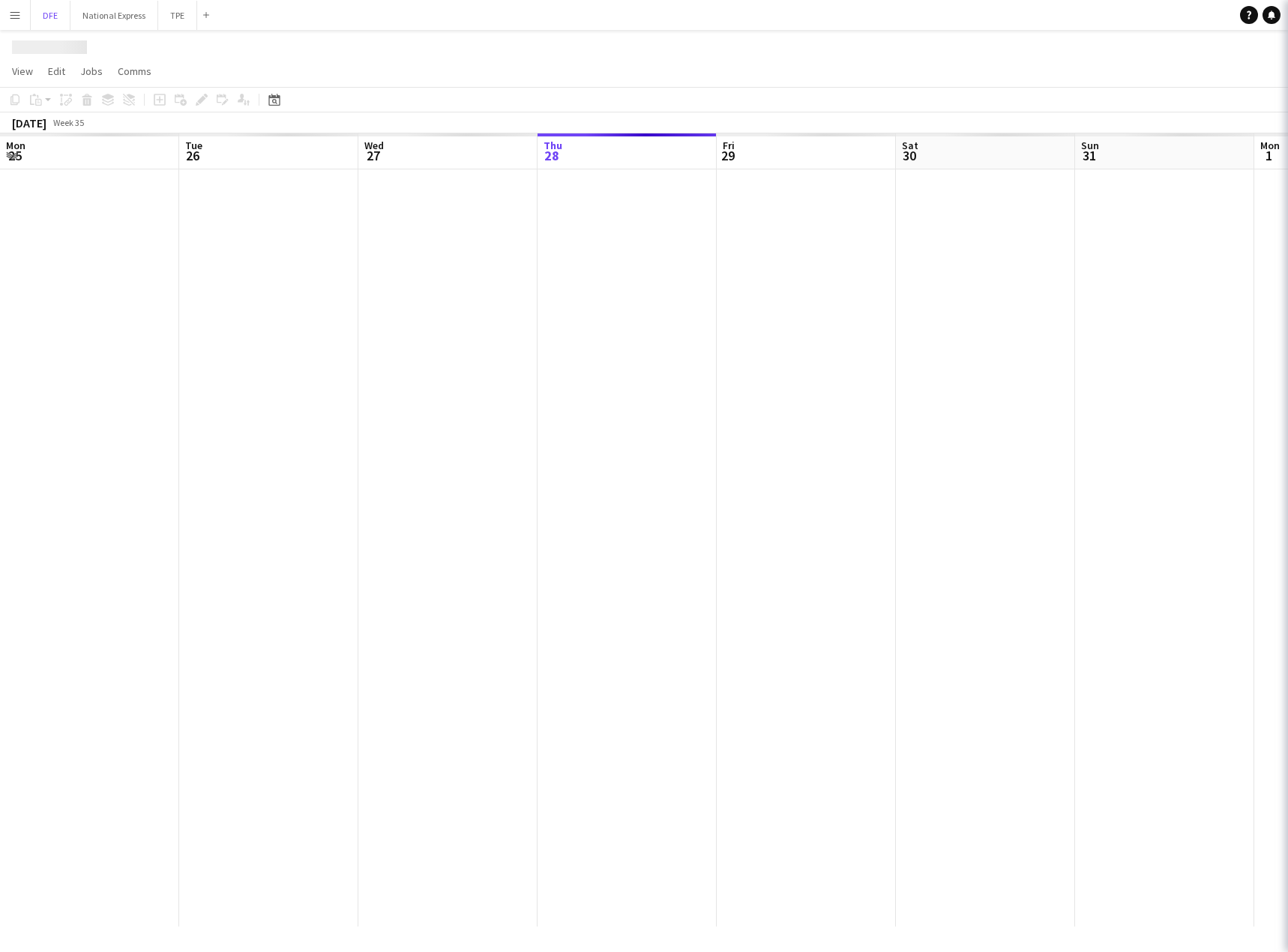
scroll to position [0, 359]
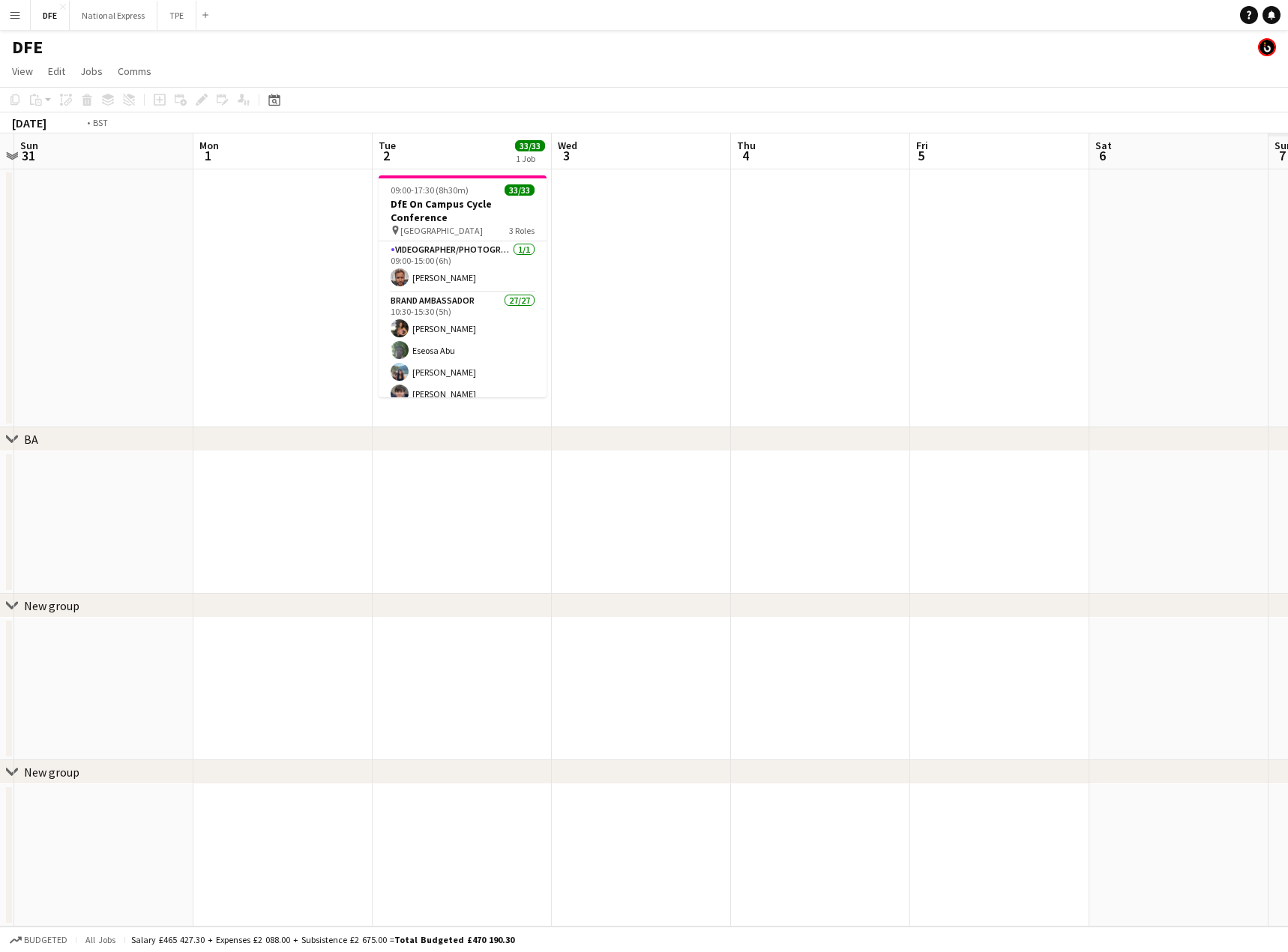
drag, startPoint x: 794, startPoint y: 356, endPoint x: 950, endPoint y: 331, distance: 158.0
click at [131, 319] on app-calendar-viewport "Wed 27 Thu 28 Fri 29 Sat 30 Sun 31 Mon 1 Tue 2 33/33 1 Job Wed 3 Thu 4 Fri 5 Sa…" at bounding box center [644, 530] width 1288 height 793
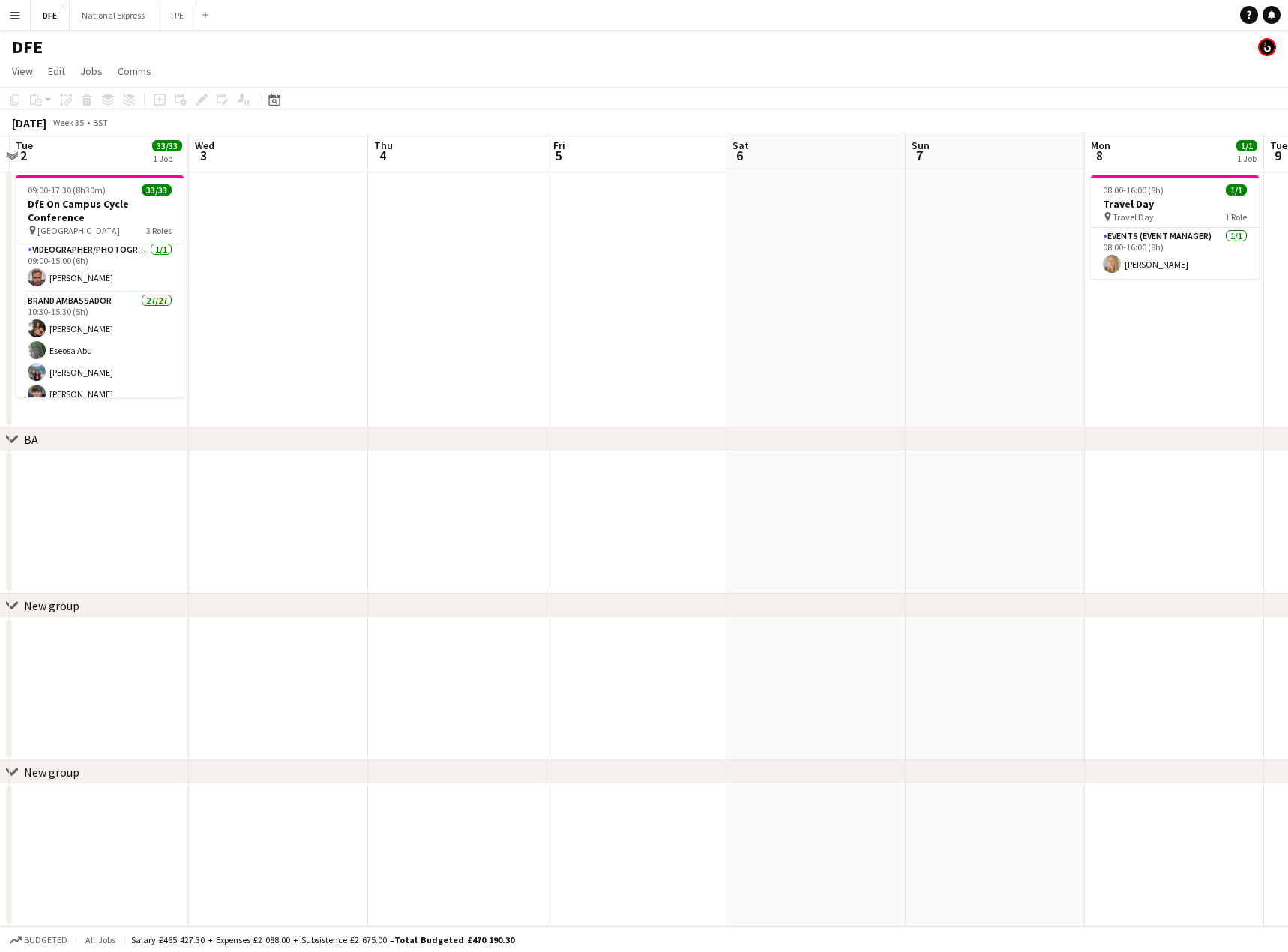
drag, startPoint x: 527, startPoint y: 329, endPoint x: 131, endPoint y: 323, distance: 396.0
click at [84, 323] on app-calendar-viewport "Fri 29 Sat 30 Sun 31 Mon 1 Tue 2 33/33 1 Job Wed 3 Thu 4 Fri 5 Sat 6 Sun 7 Mon …" at bounding box center [644, 530] width 1288 height 793
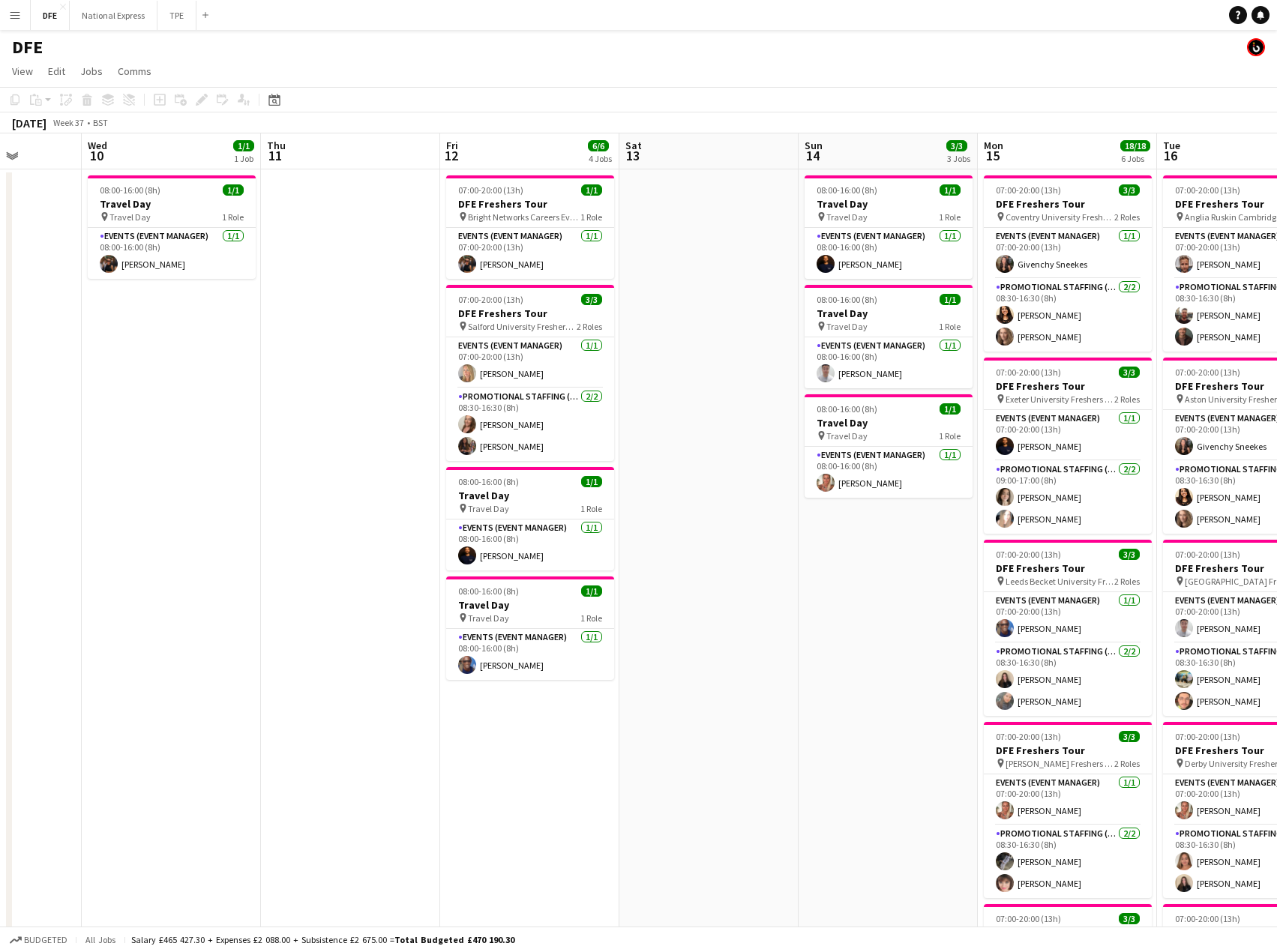
drag, startPoint x: 273, startPoint y: 333, endPoint x: 534, endPoint y: 352, distance: 261.7
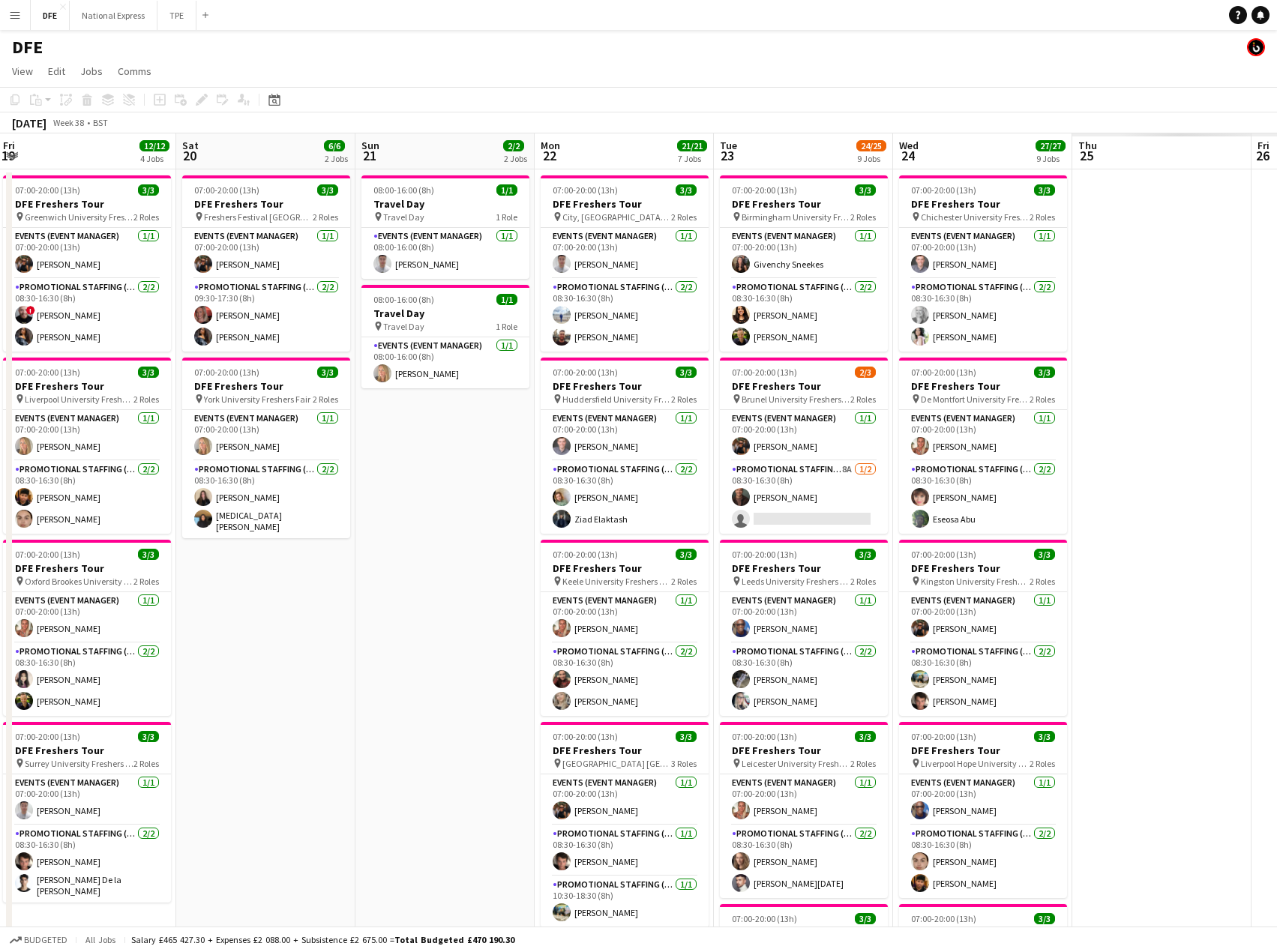
scroll to position [0, 725]
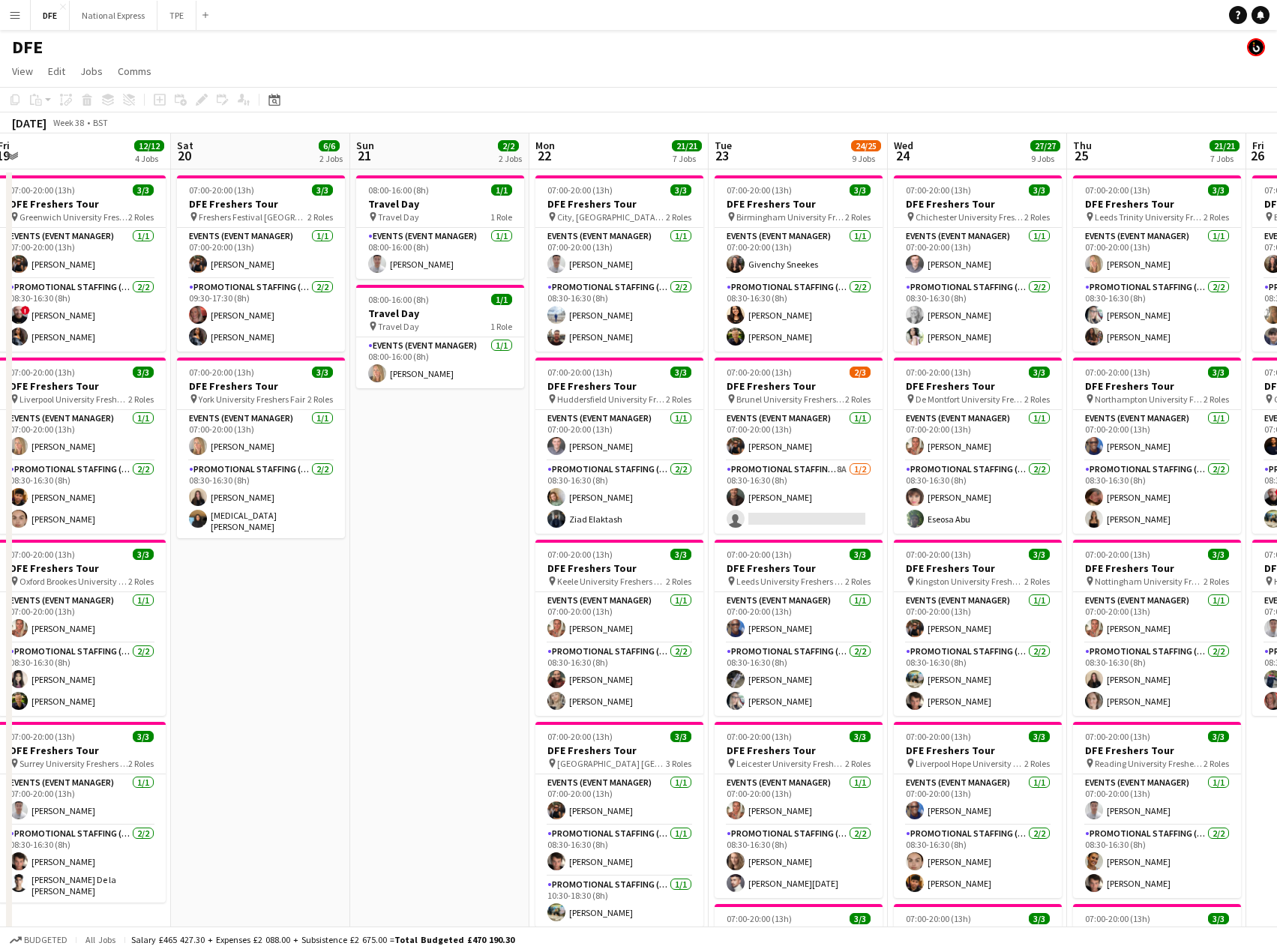
drag, startPoint x: 820, startPoint y: 386, endPoint x: 7, endPoint y: 342, distance: 814.2
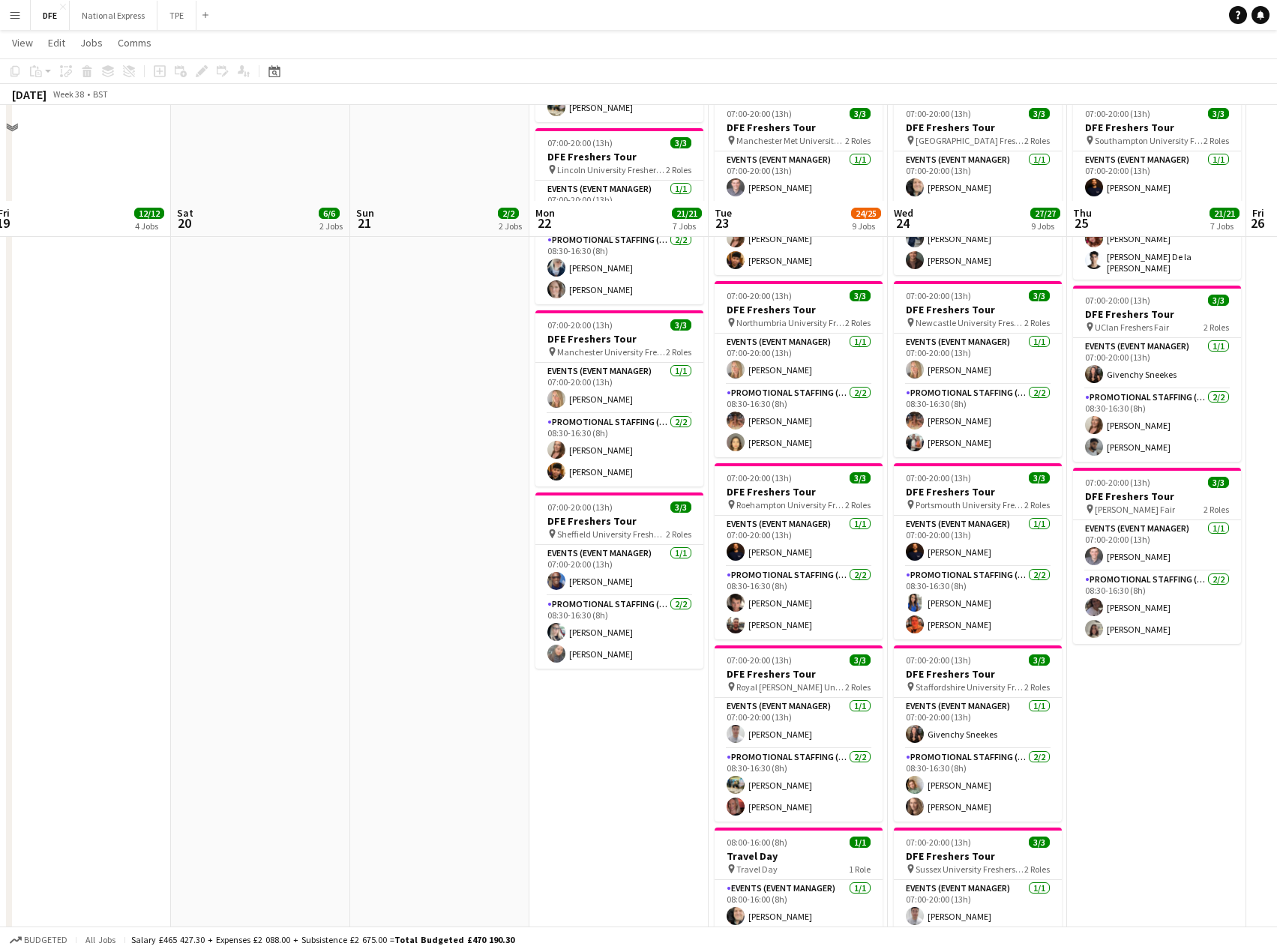
scroll to position [900, 0]
